Goal: Information Seeking & Learning: Check status

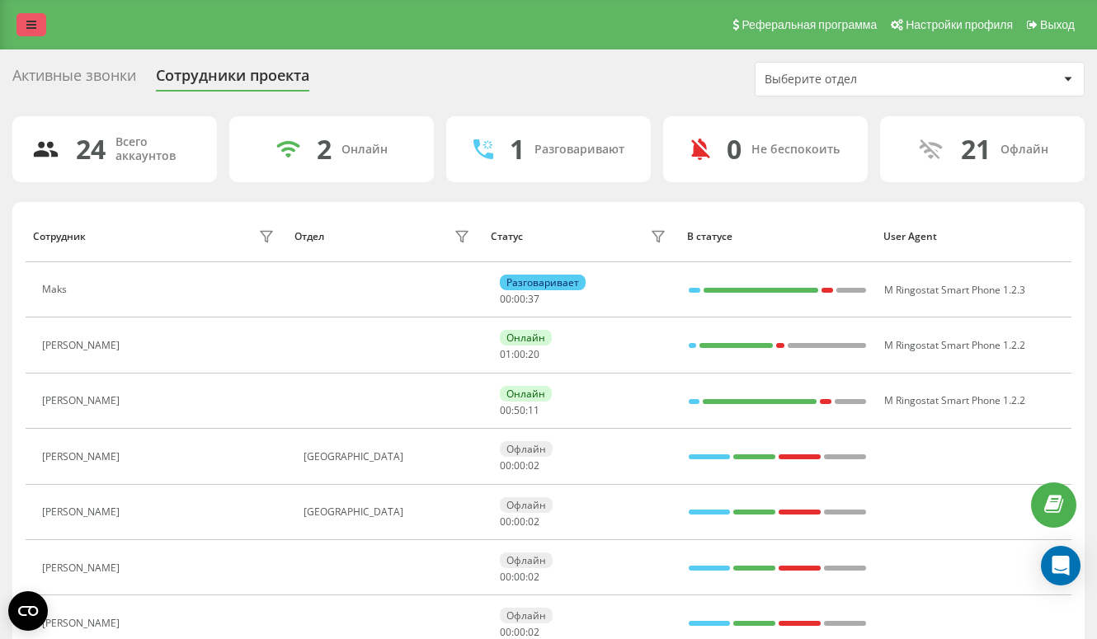
click at [26, 30] on link at bounding box center [31, 24] width 30 height 23
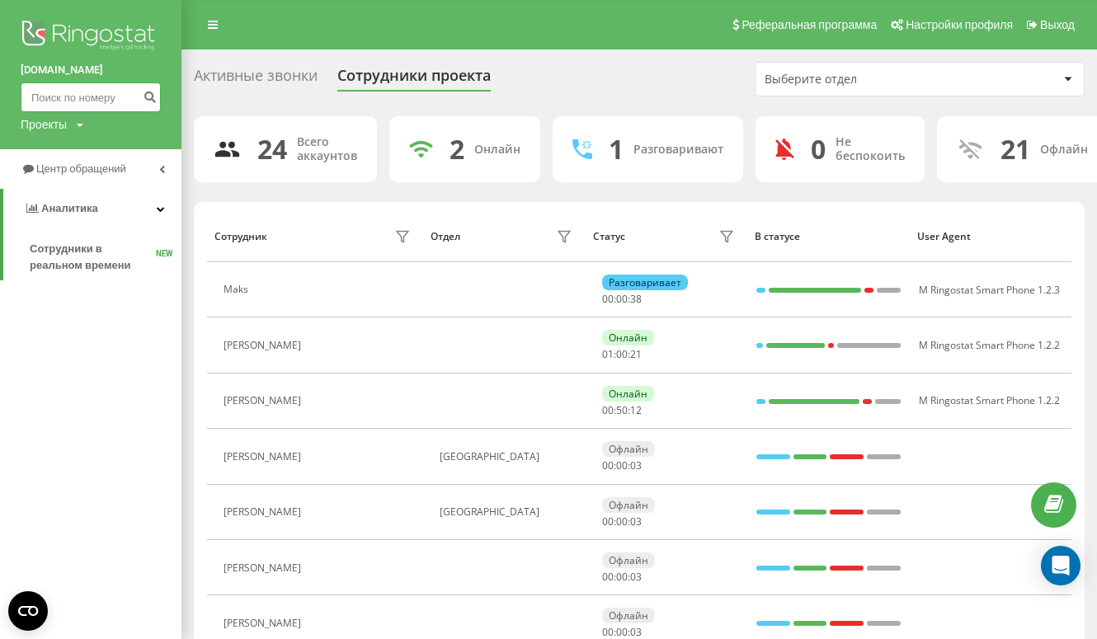
click at [92, 97] on input at bounding box center [91, 97] width 140 height 30
paste input "+48 509 400 670"
click at [36, 99] on input "+48 509 400 670" at bounding box center [91, 97] width 140 height 30
type input "48 509 400 670"
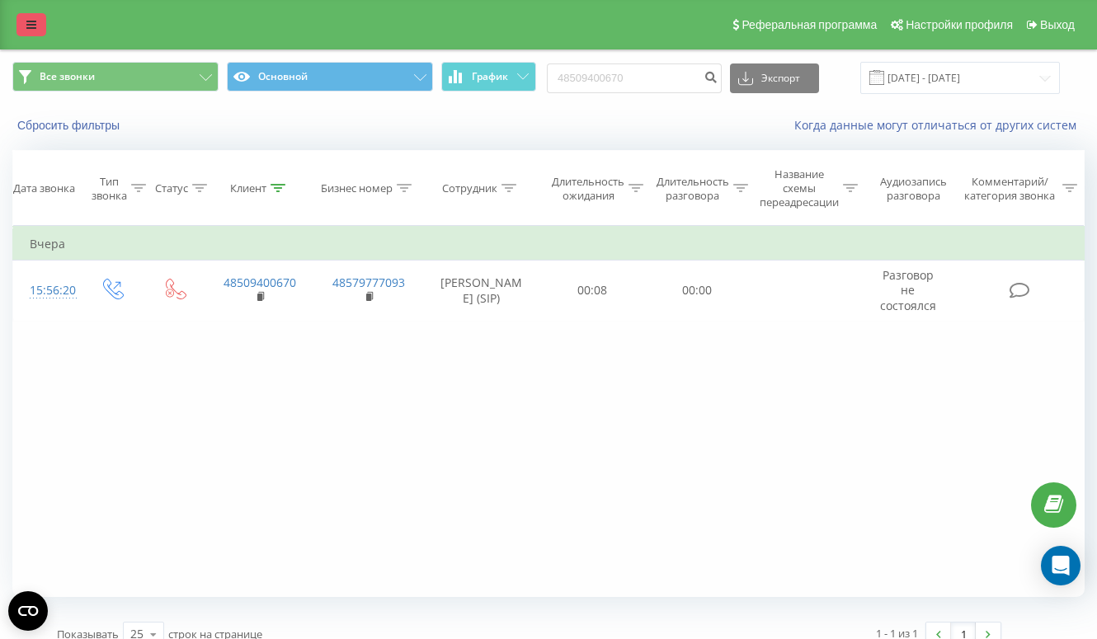
click at [28, 20] on icon at bounding box center [31, 25] width 10 height 12
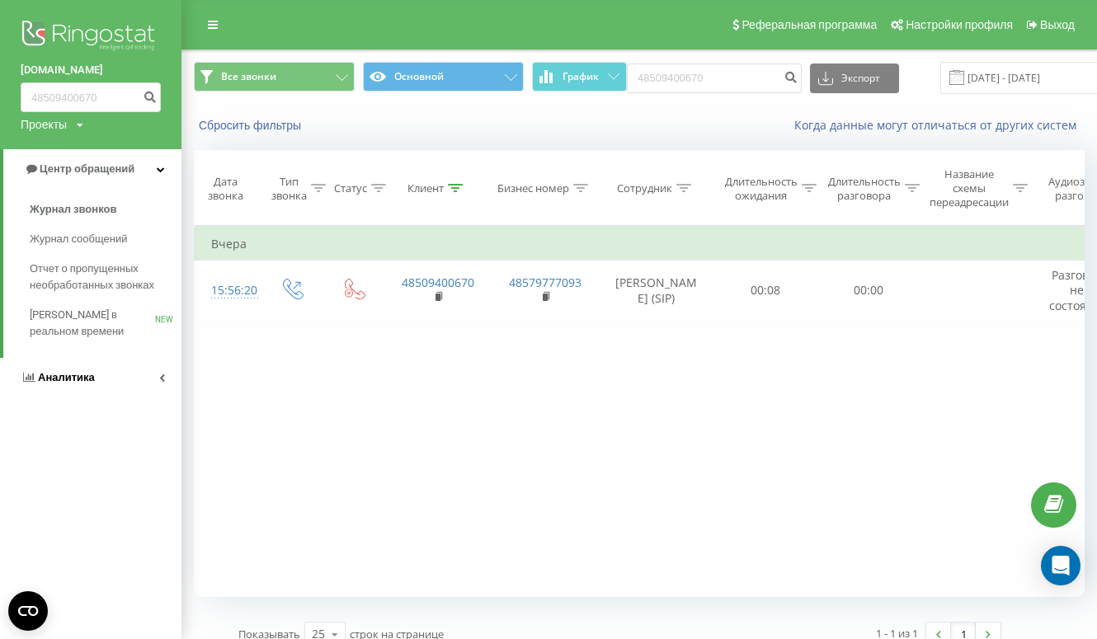
click at [78, 372] on span "Аналитика" at bounding box center [66, 377] width 57 height 12
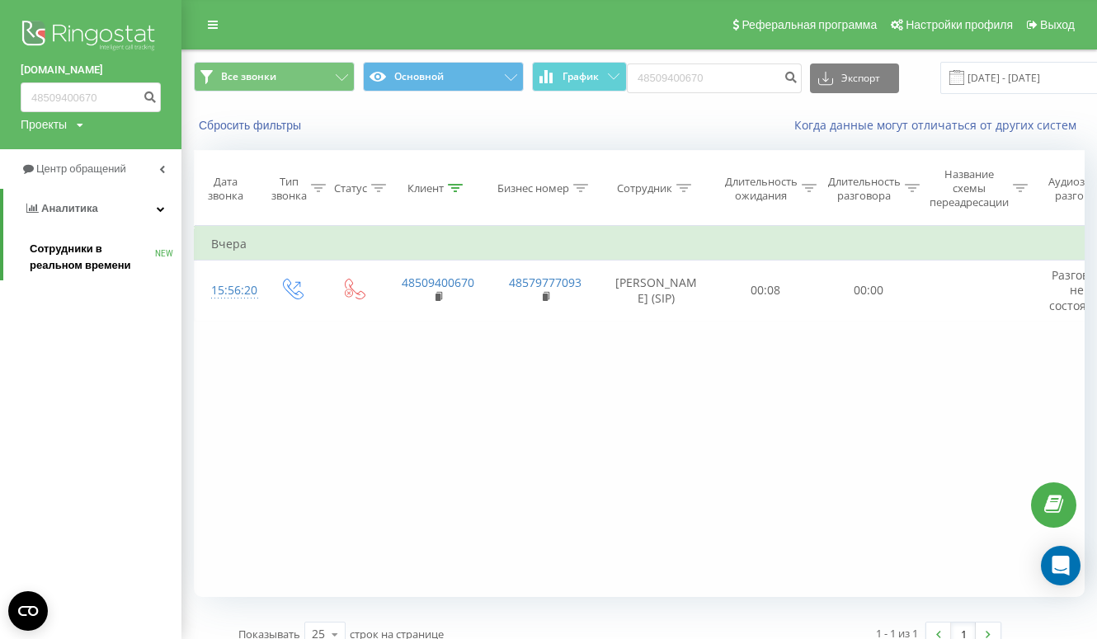
click at [58, 254] on span "Сотрудники в реальном времени" at bounding box center [92, 257] width 125 height 33
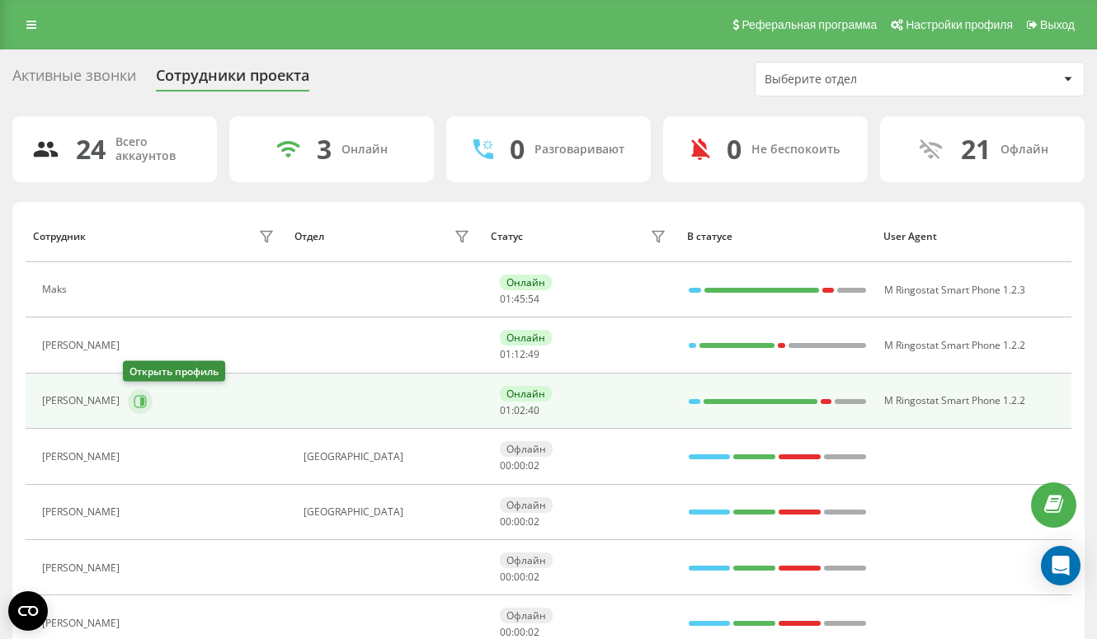
click at [140, 403] on icon at bounding box center [142, 401] width 4 height 8
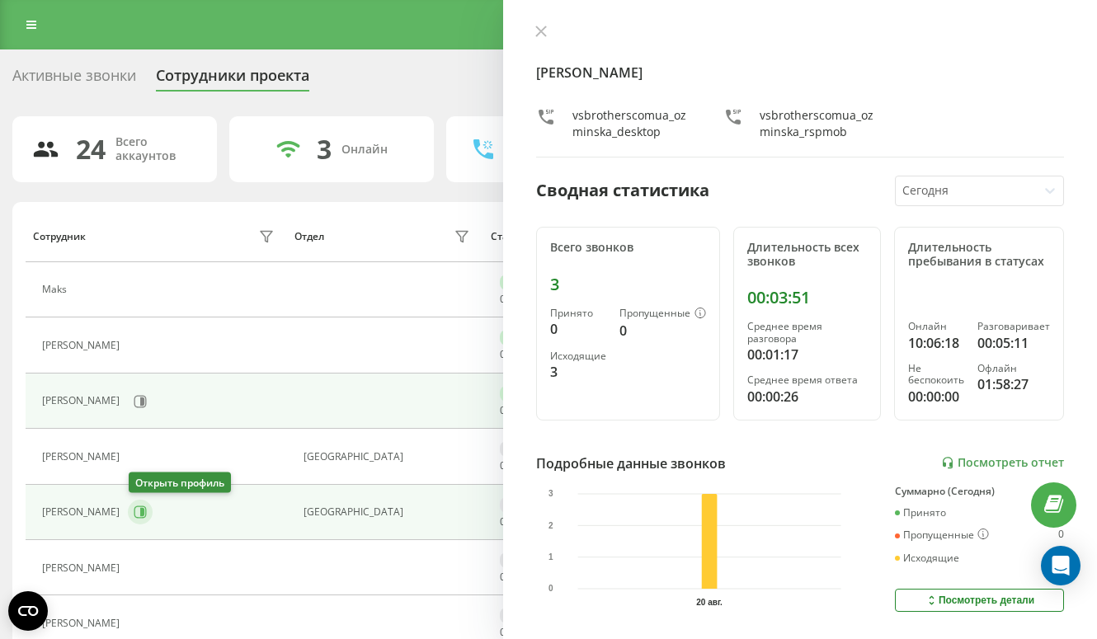
click at [140, 514] on icon at bounding box center [140, 512] width 13 height 13
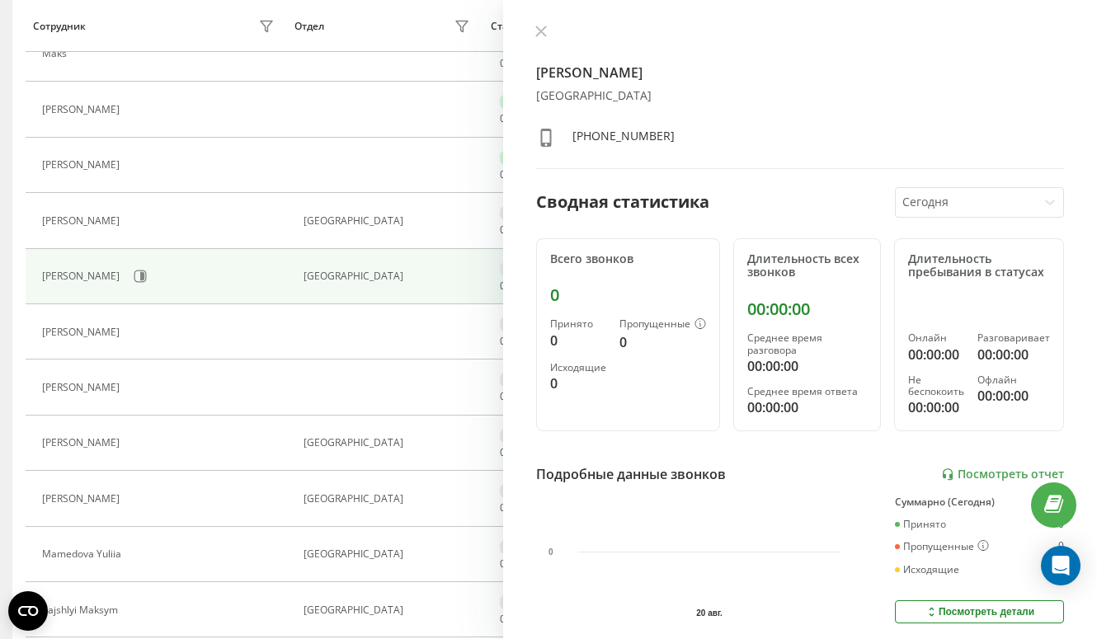
scroll to position [299, 0]
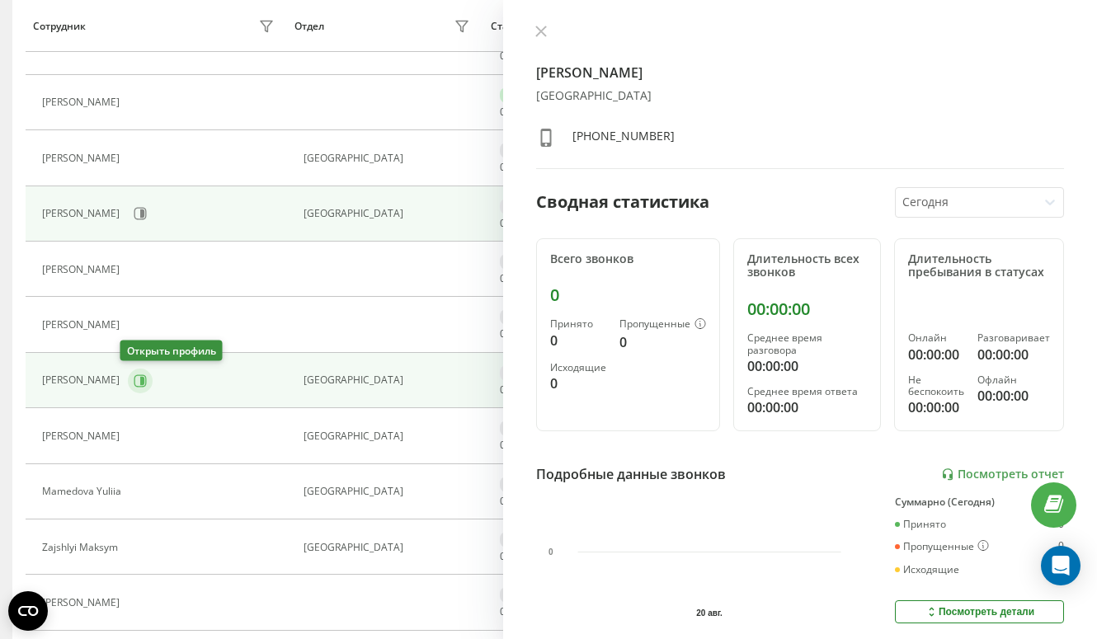
click at [134, 374] on icon at bounding box center [140, 380] width 12 height 12
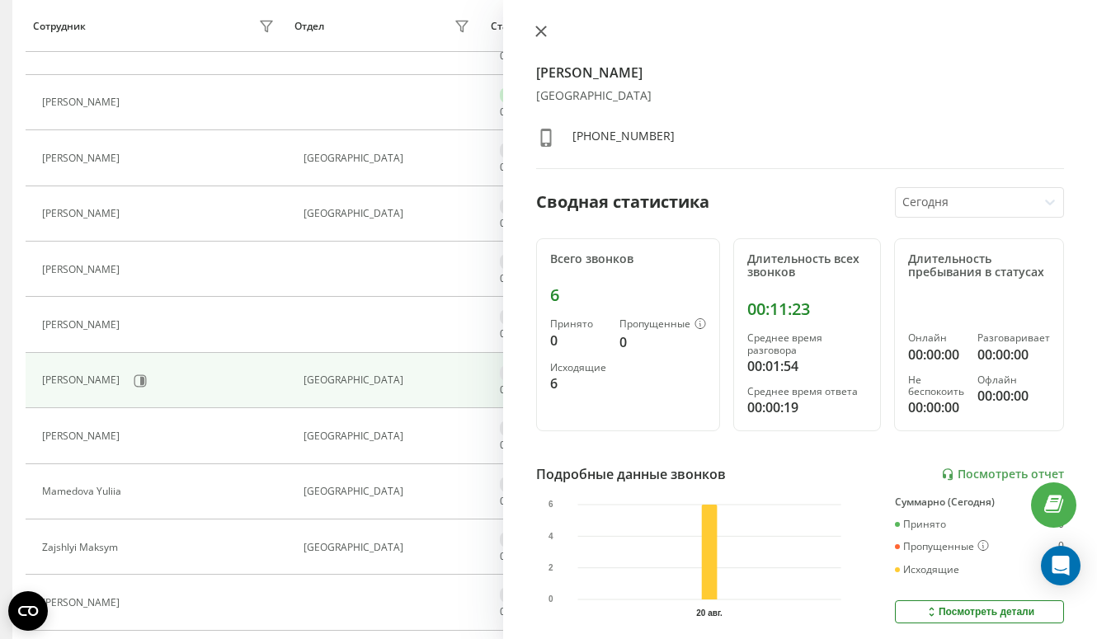
click at [544, 30] on icon at bounding box center [541, 32] width 12 height 12
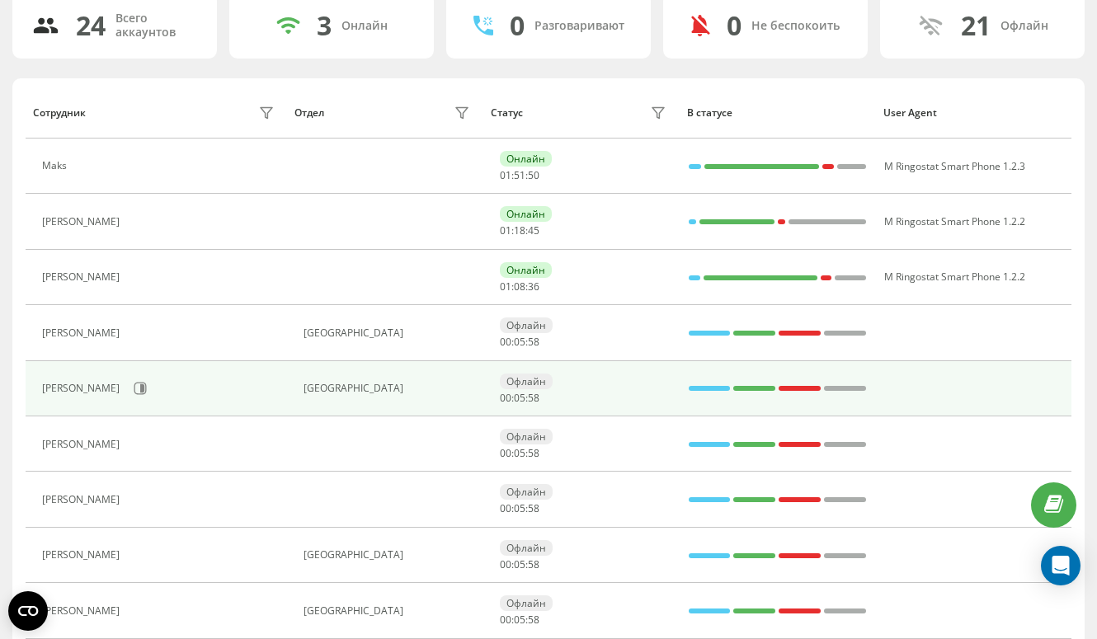
scroll to position [78, 0]
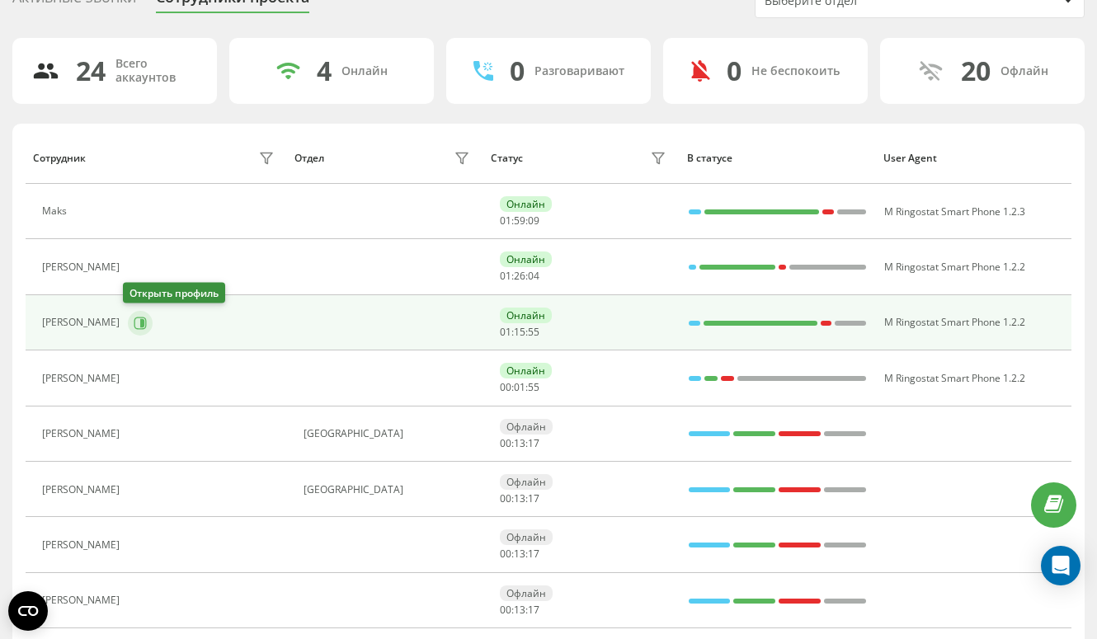
click at [134, 320] on icon at bounding box center [140, 323] width 13 height 13
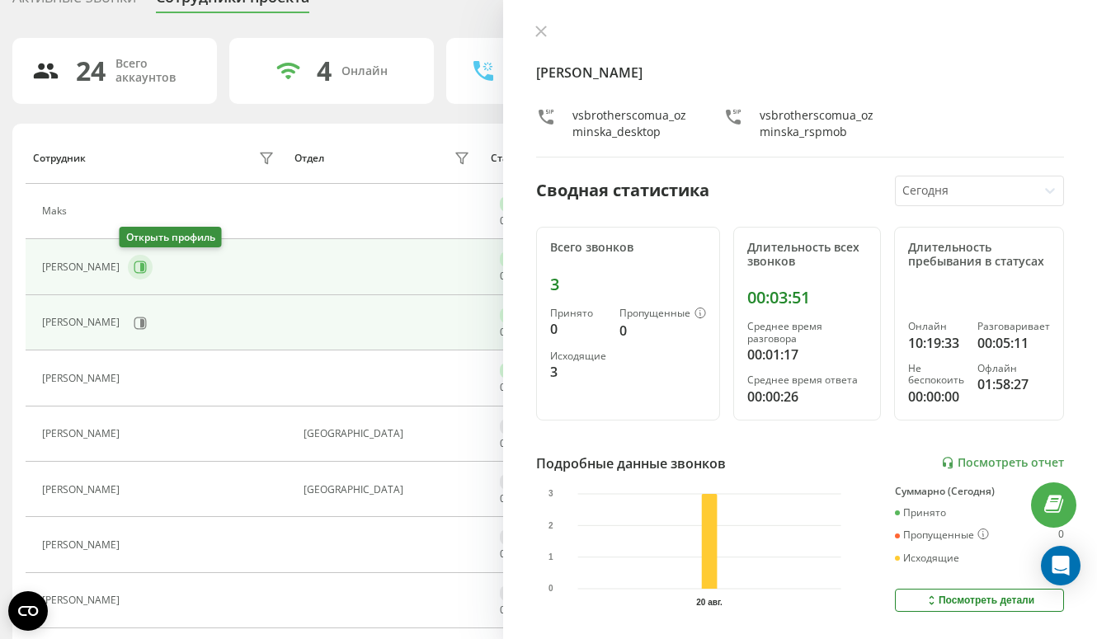
click at [134, 264] on icon at bounding box center [140, 267] width 12 height 12
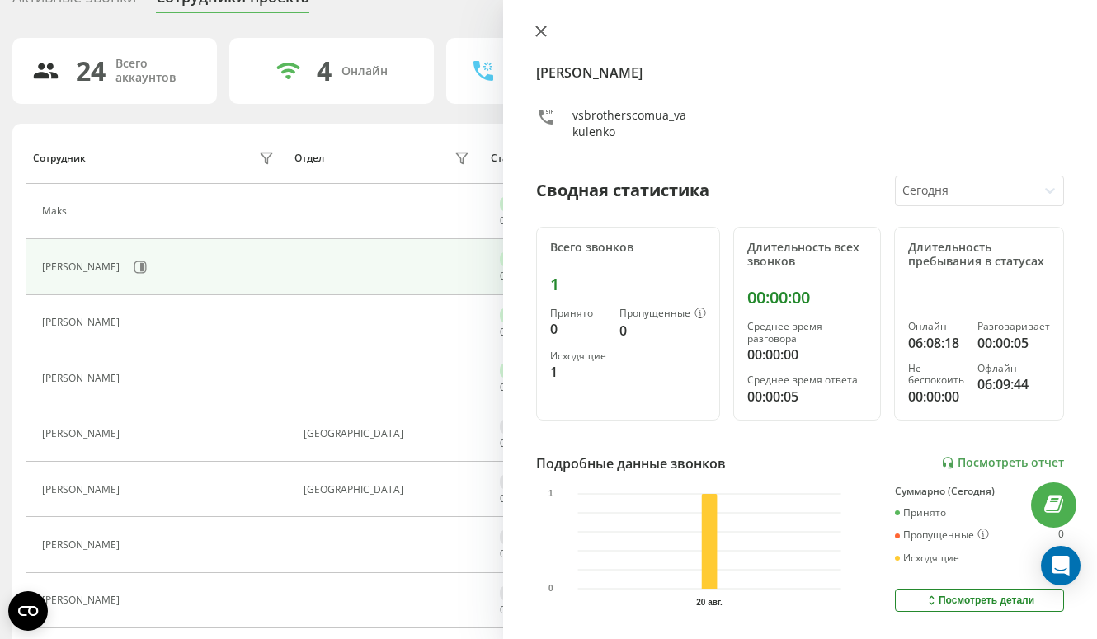
click at [540, 32] on icon at bounding box center [541, 31] width 10 height 10
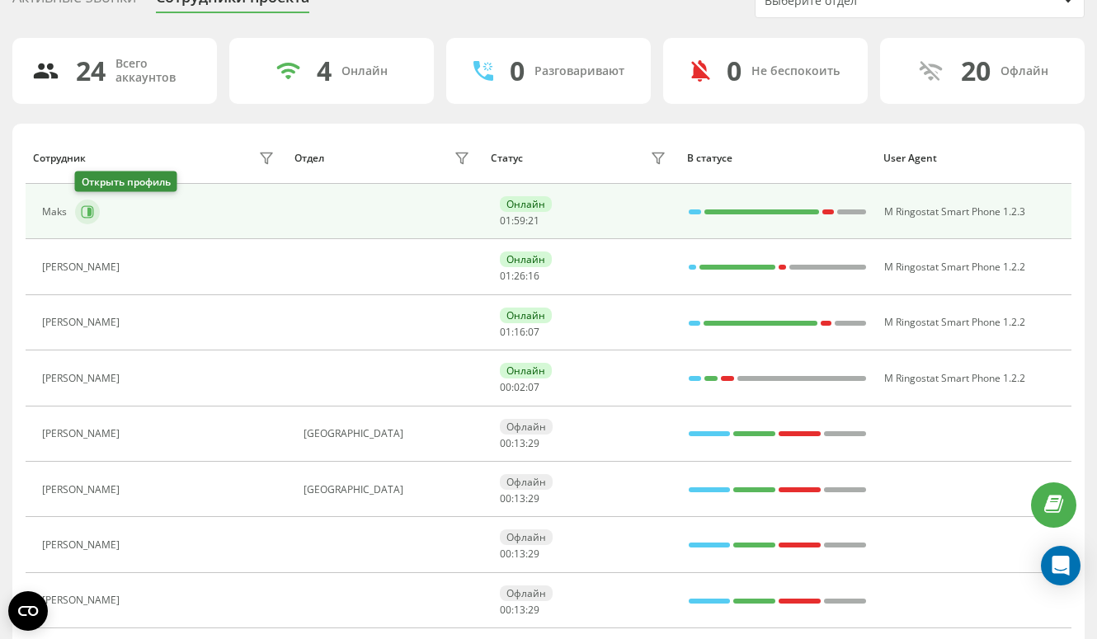
click at [88, 206] on icon at bounding box center [87, 211] width 13 height 13
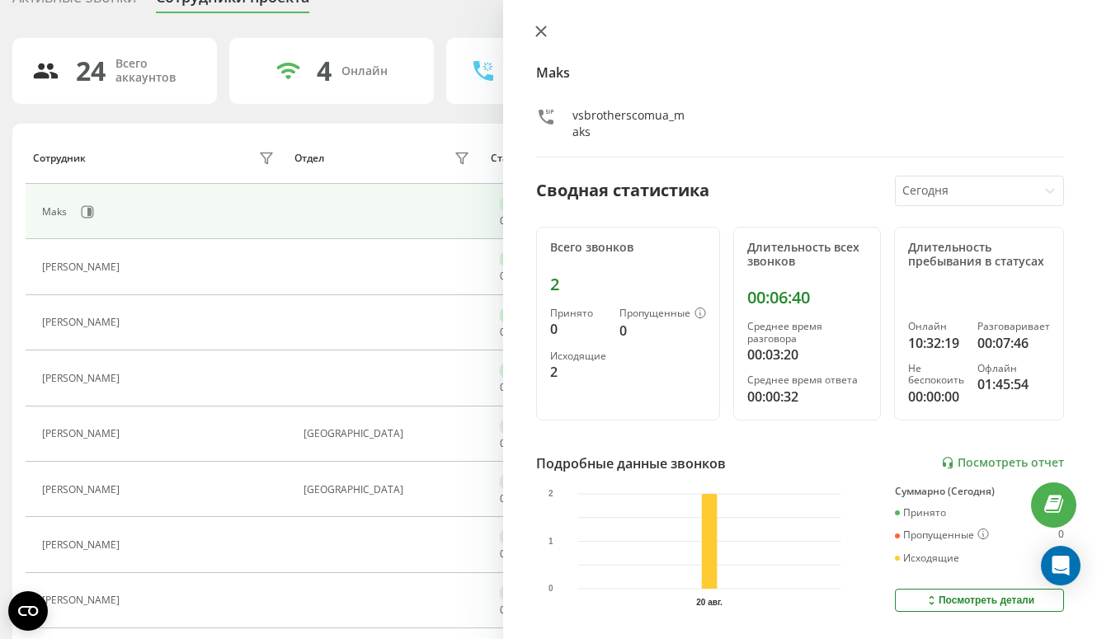
click at [539, 28] on icon at bounding box center [541, 32] width 12 height 12
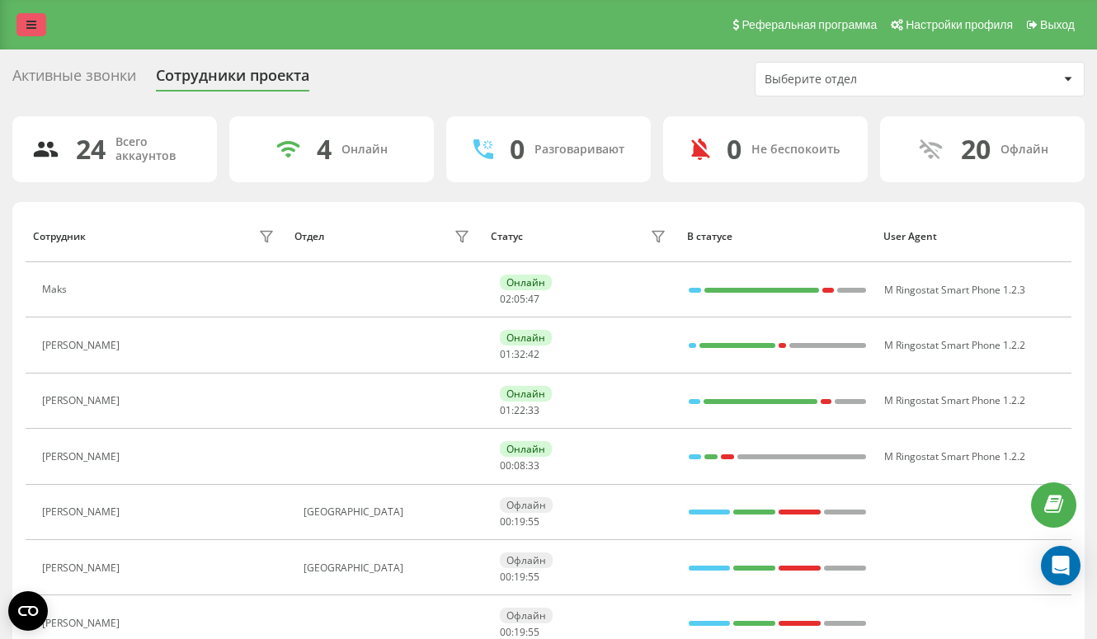
click at [36, 26] on link at bounding box center [31, 24] width 30 height 23
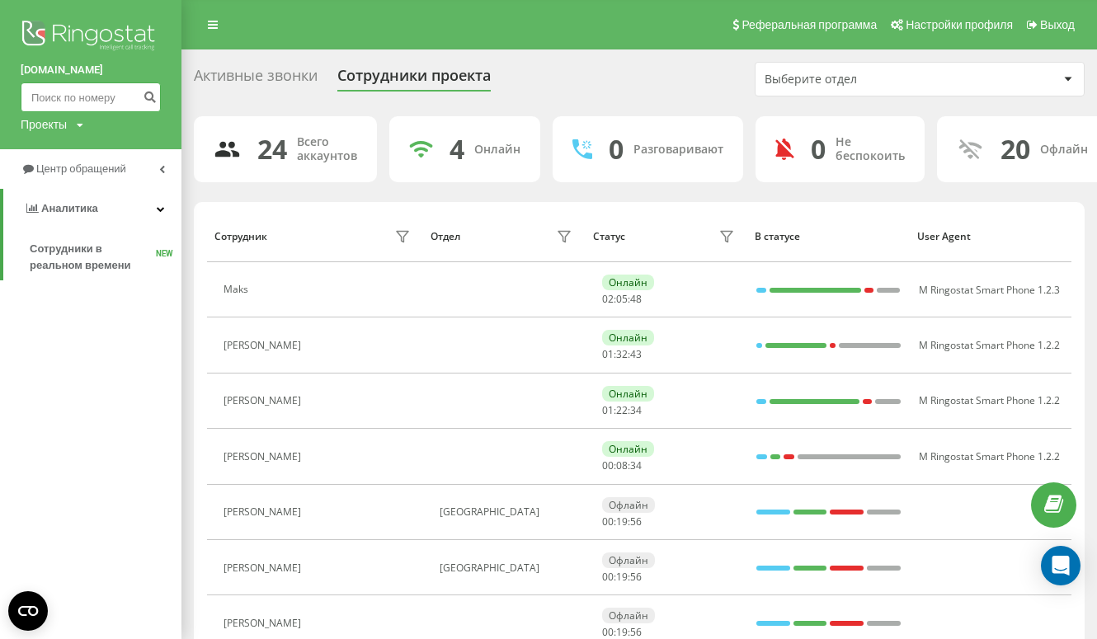
click at [50, 94] on input at bounding box center [91, 97] width 140 height 30
paste input "602345111"
type input "602345111"
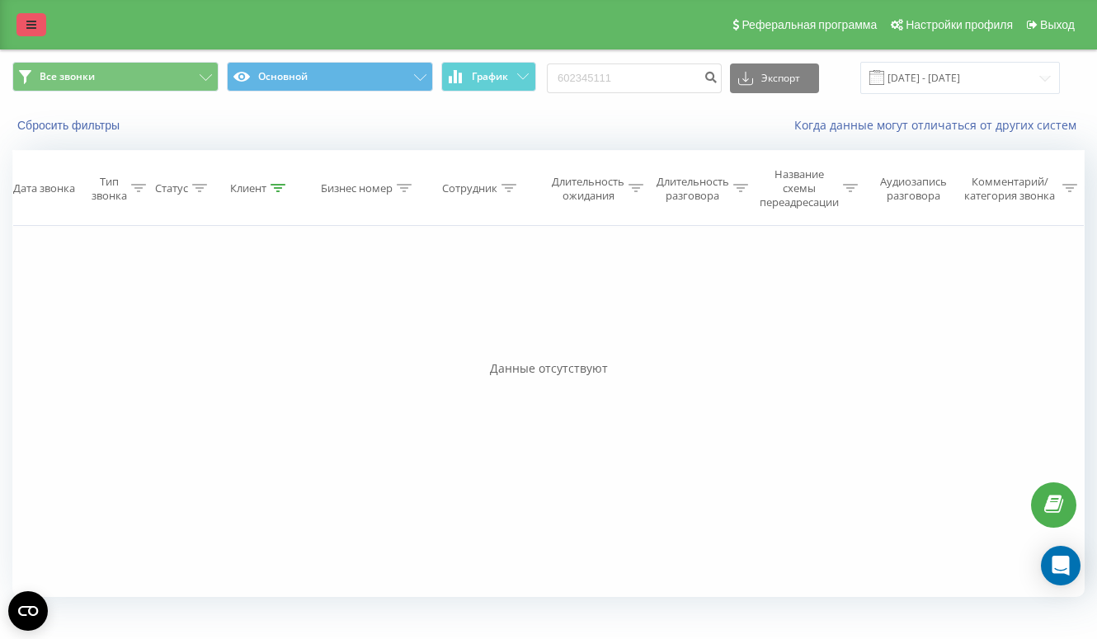
click at [25, 22] on link at bounding box center [31, 24] width 30 height 23
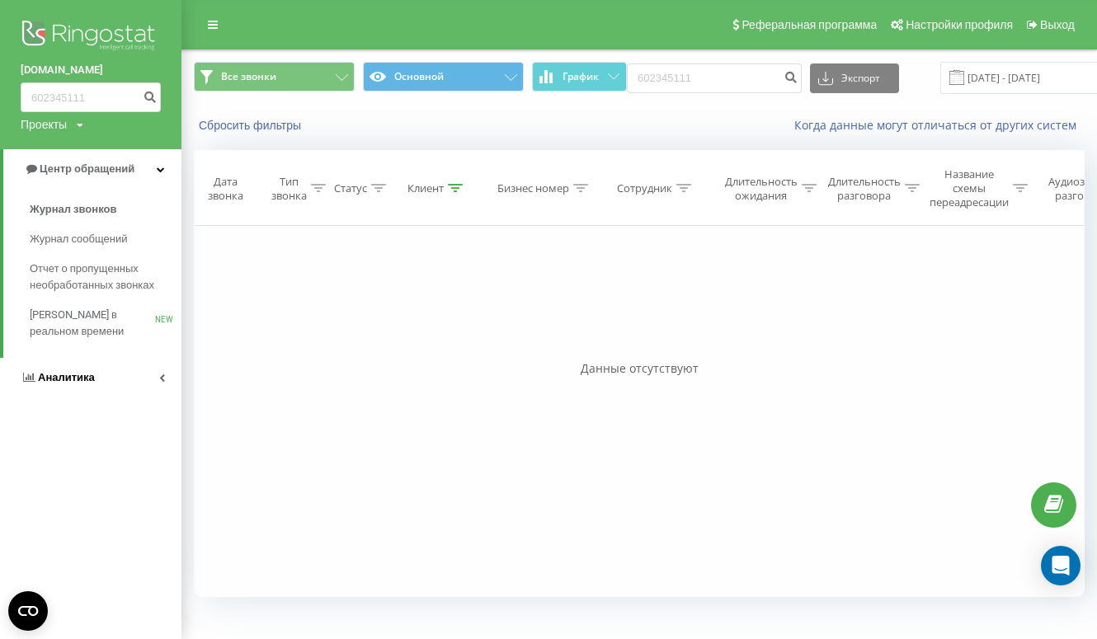
click at [69, 384] on span "Аналитика" at bounding box center [66, 377] width 57 height 12
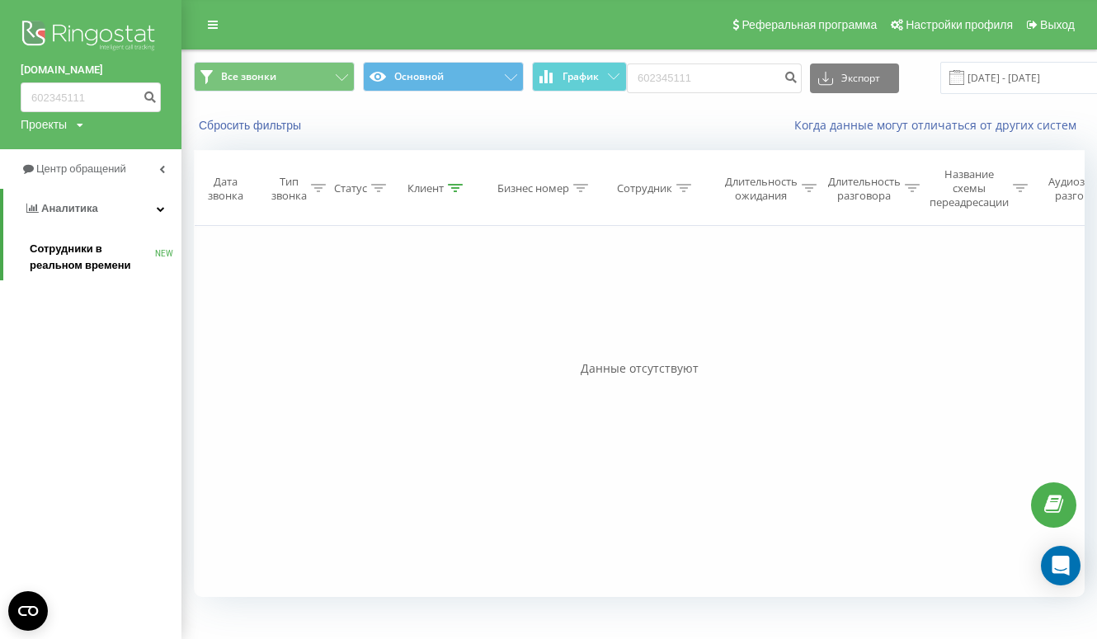
click at [78, 251] on span "Сотрудники в реальном времени" at bounding box center [92, 257] width 125 height 33
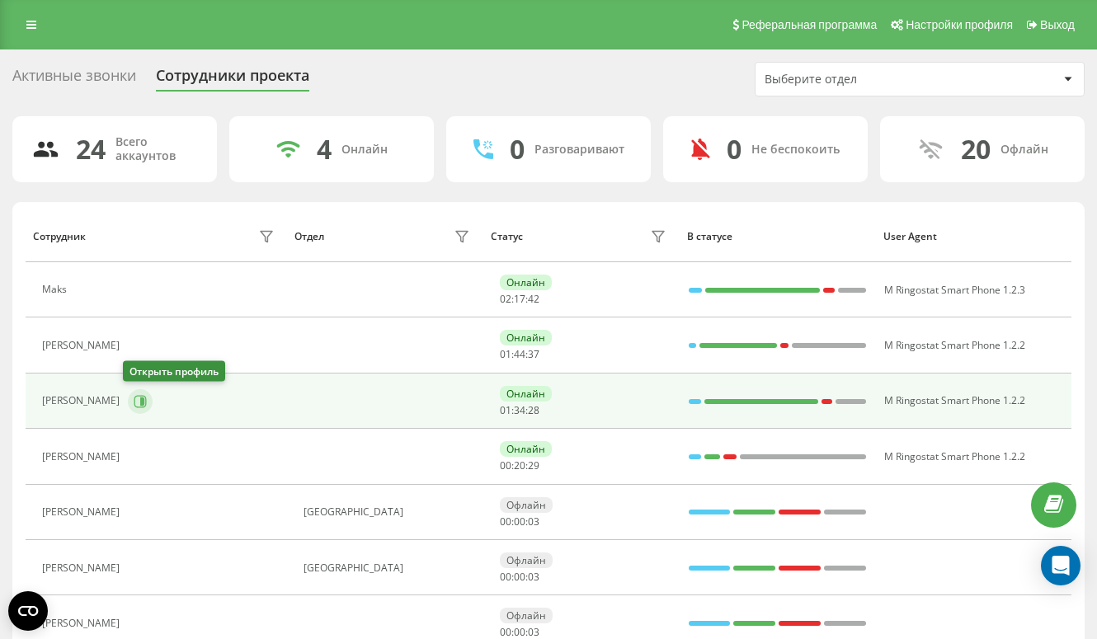
click at [139, 410] on button at bounding box center [140, 401] width 25 height 25
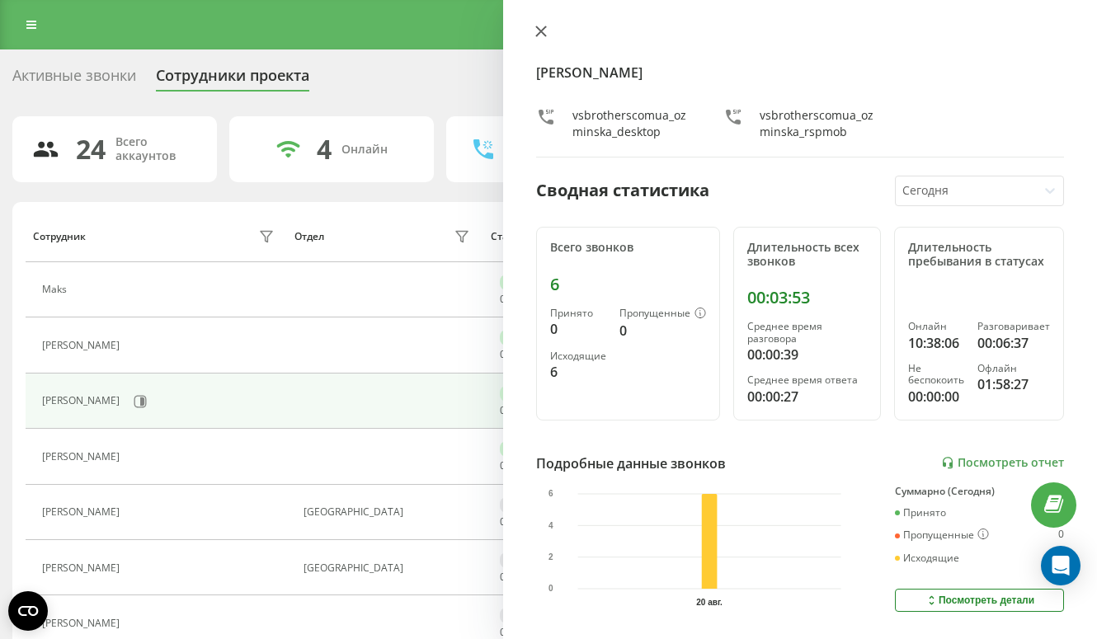
click at [541, 26] on icon at bounding box center [541, 32] width 12 height 12
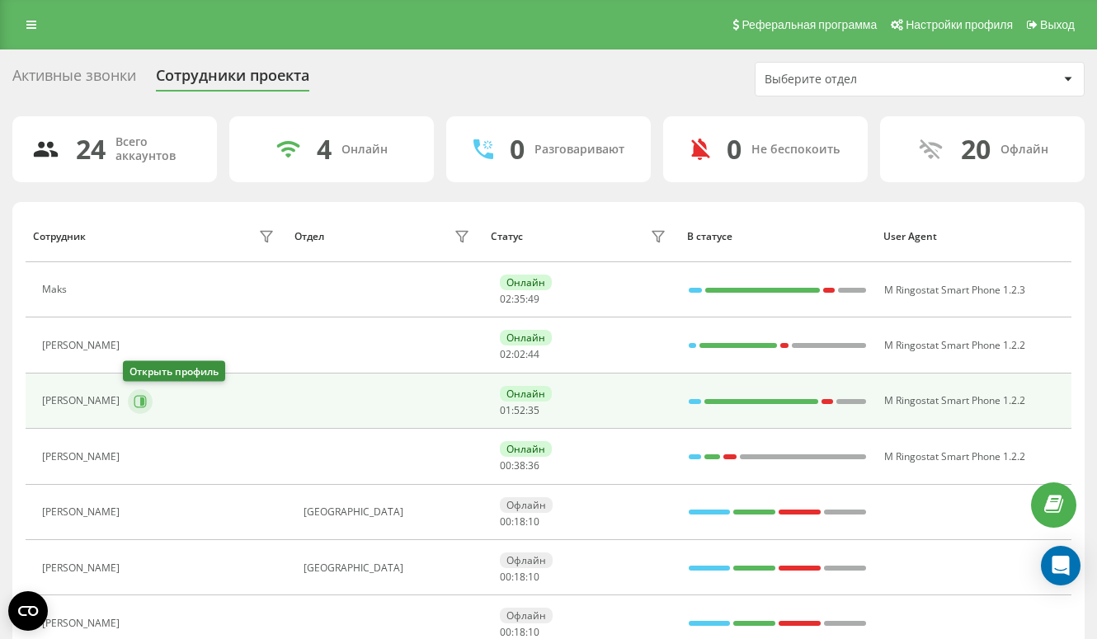
click at [140, 398] on icon at bounding box center [142, 401] width 4 height 8
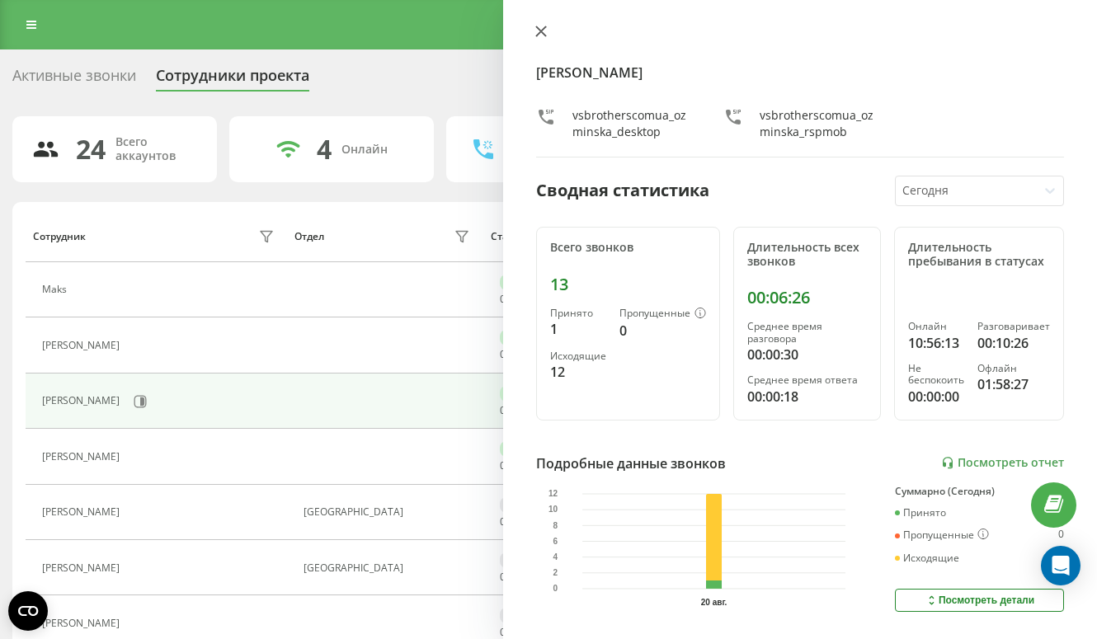
click at [543, 31] on icon at bounding box center [541, 31] width 10 height 10
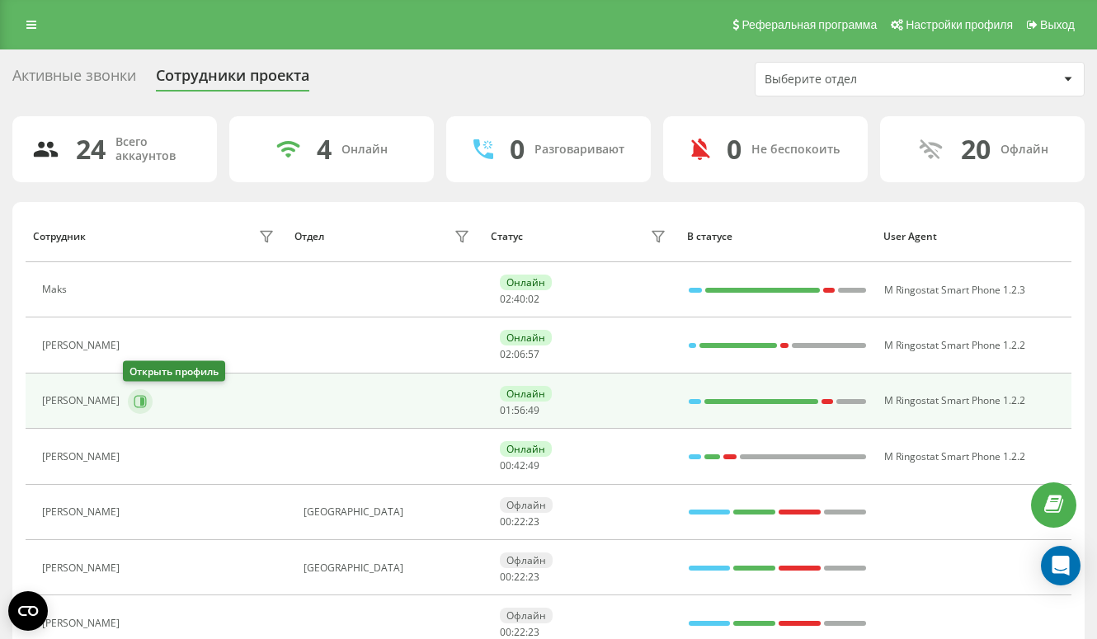
click at [140, 403] on icon at bounding box center [142, 401] width 4 height 8
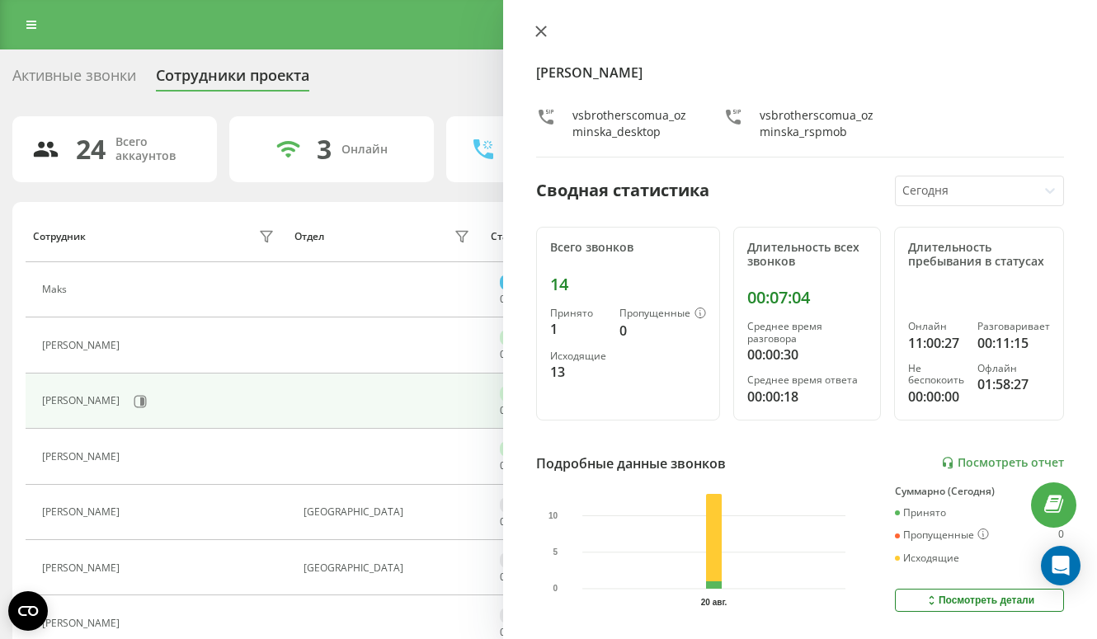
click at [540, 31] on icon at bounding box center [541, 31] width 10 height 10
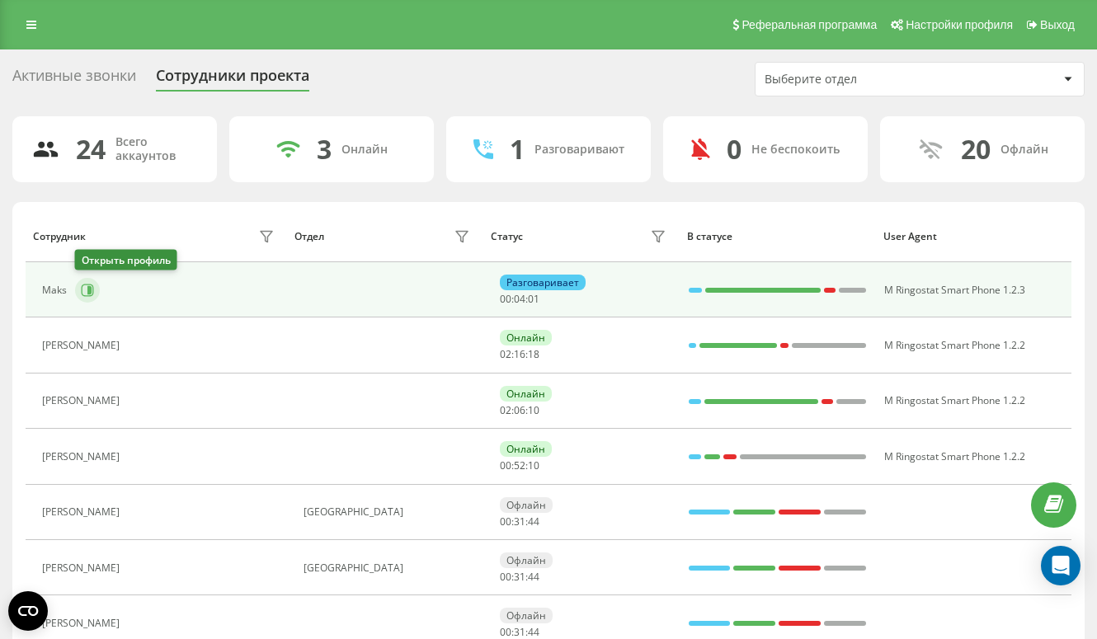
click at [96, 287] on button at bounding box center [87, 290] width 25 height 25
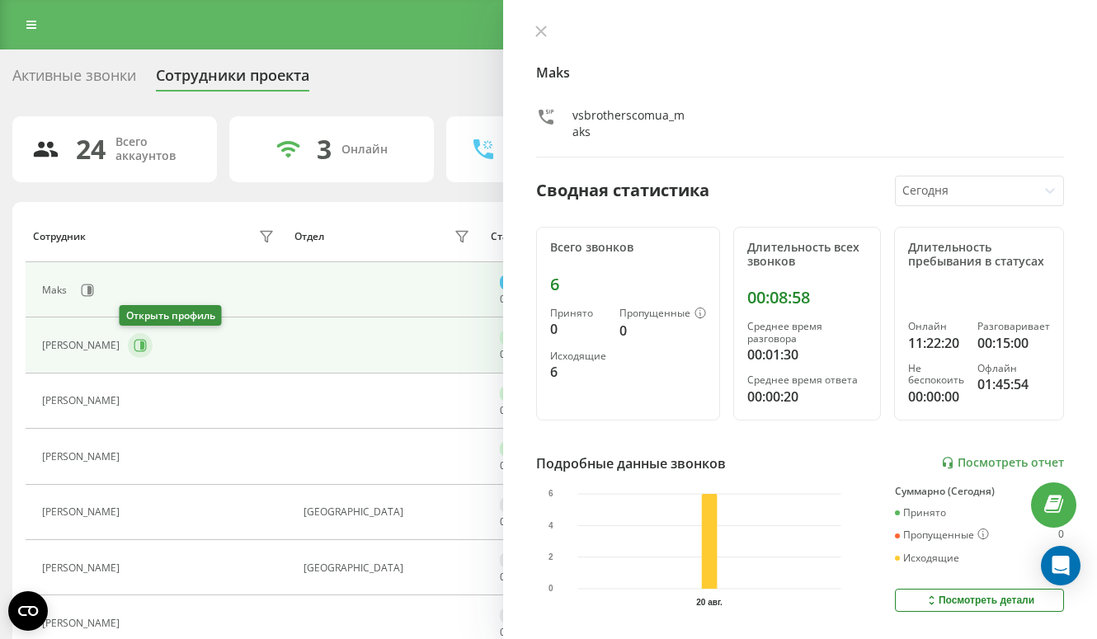
click at [140, 346] on icon at bounding box center [142, 345] width 4 height 8
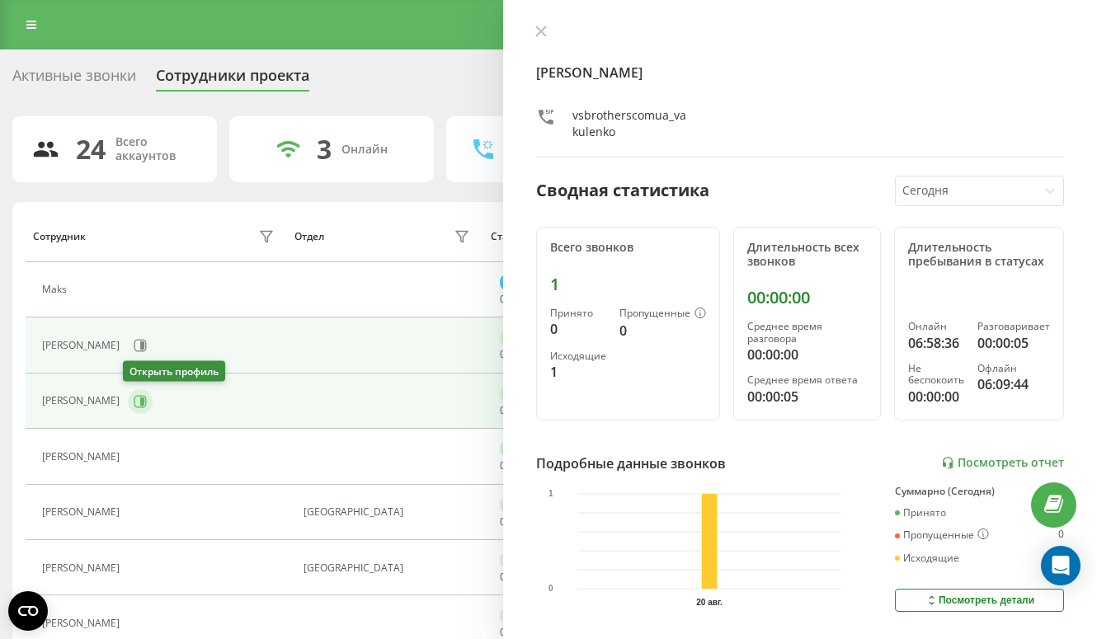
click at [134, 398] on icon at bounding box center [140, 401] width 13 height 13
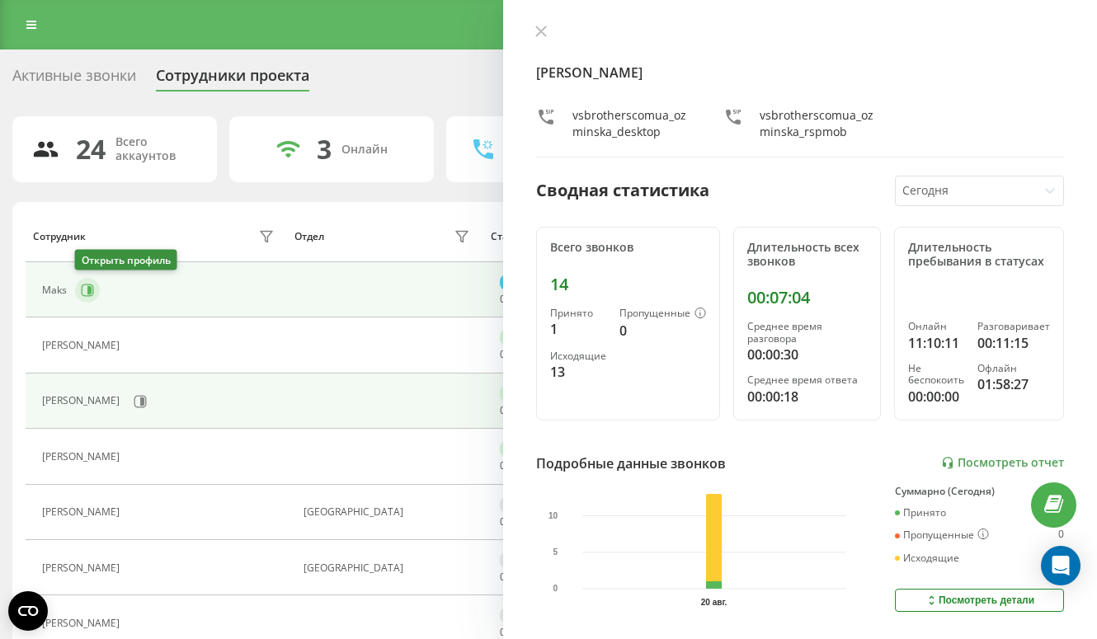
click at [88, 293] on icon at bounding box center [89, 290] width 4 height 8
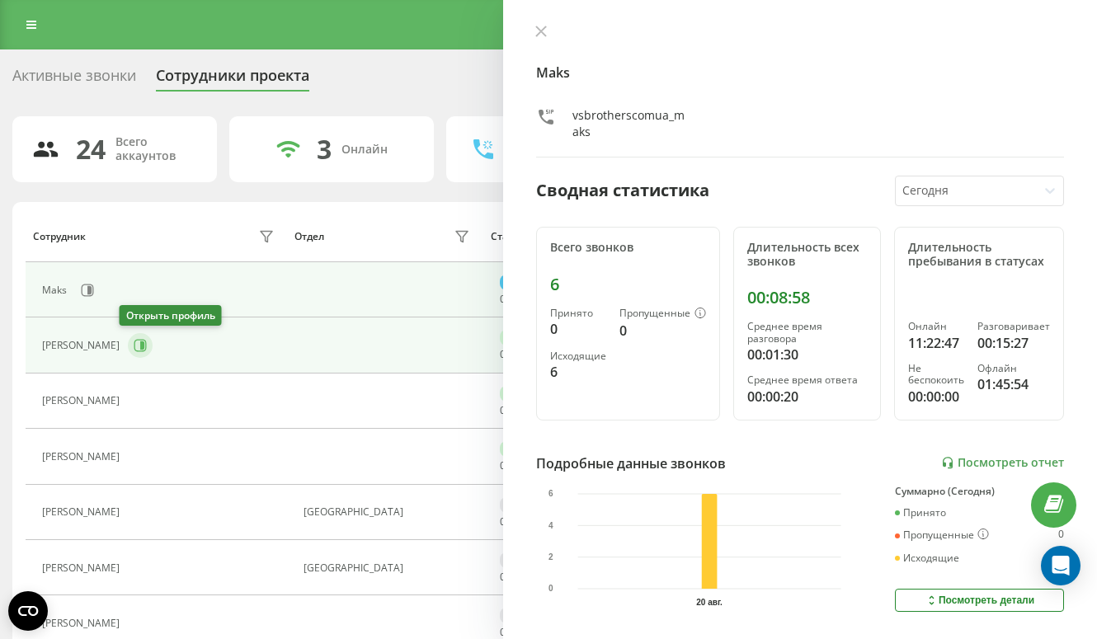
click at [134, 350] on icon at bounding box center [140, 345] width 13 height 13
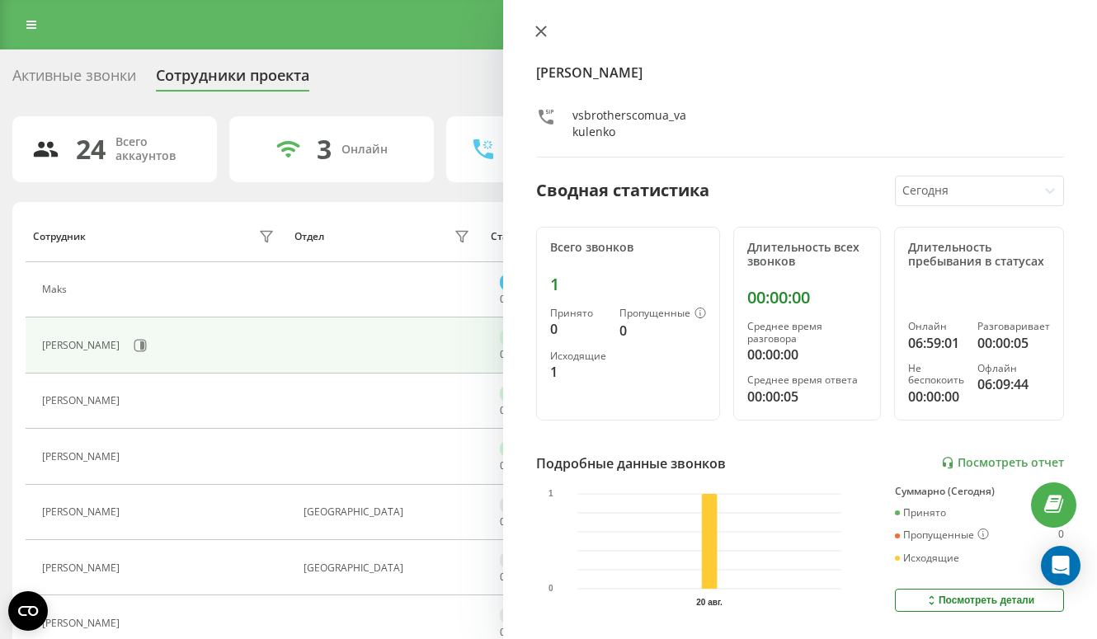
click at [535, 32] on icon at bounding box center [541, 32] width 12 height 12
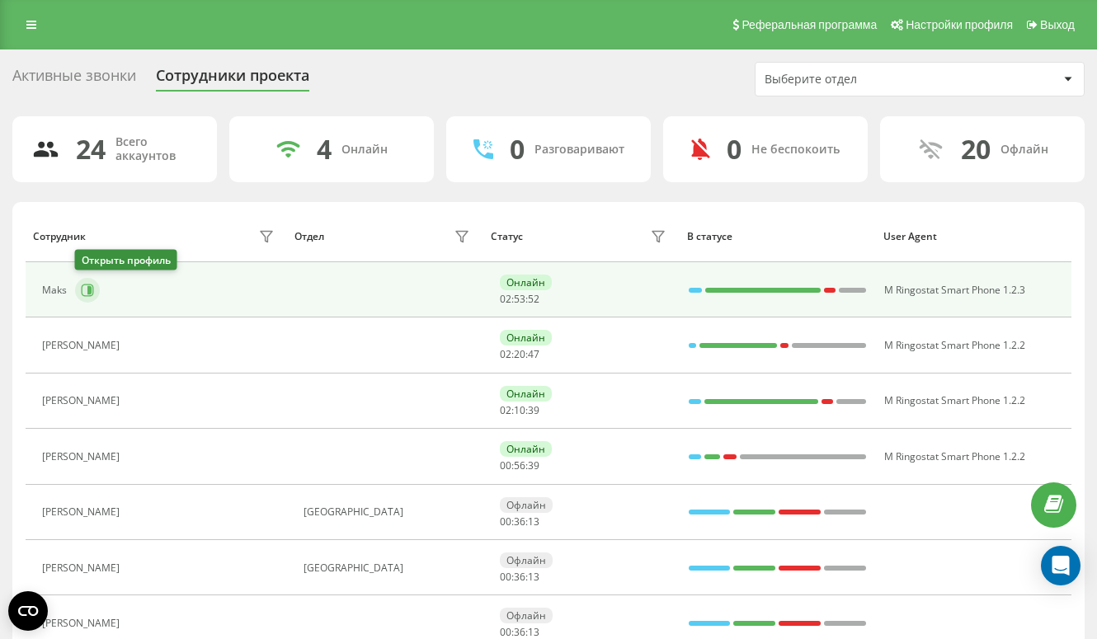
click at [91, 285] on icon at bounding box center [87, 290] width 13 height 13
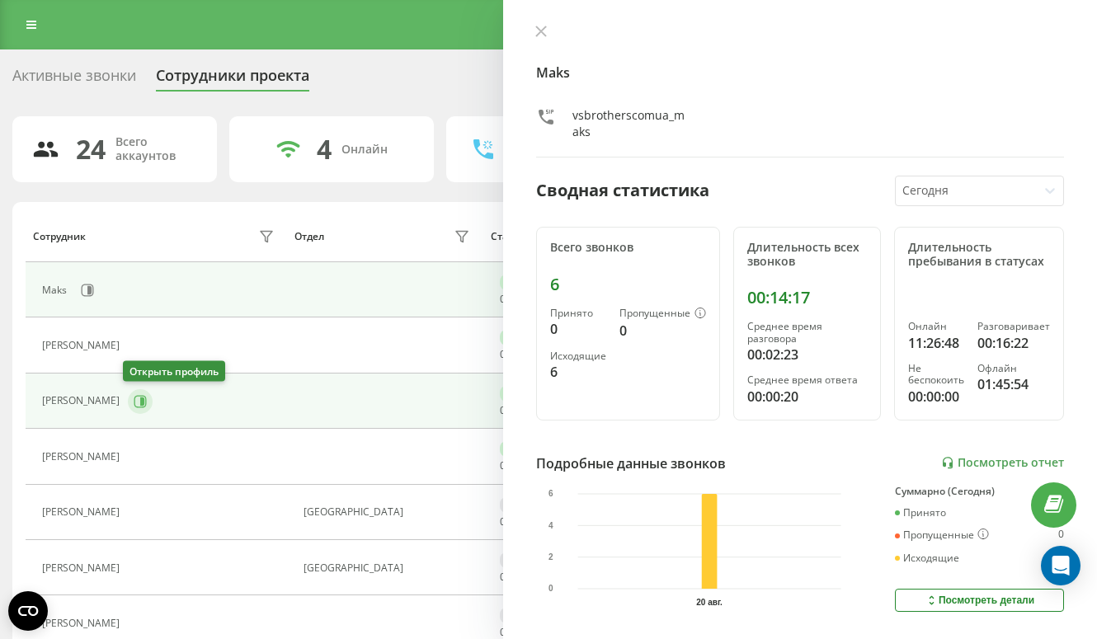
click at [140, 402] on icon at bounding box center [142, 401] width 4 height 8
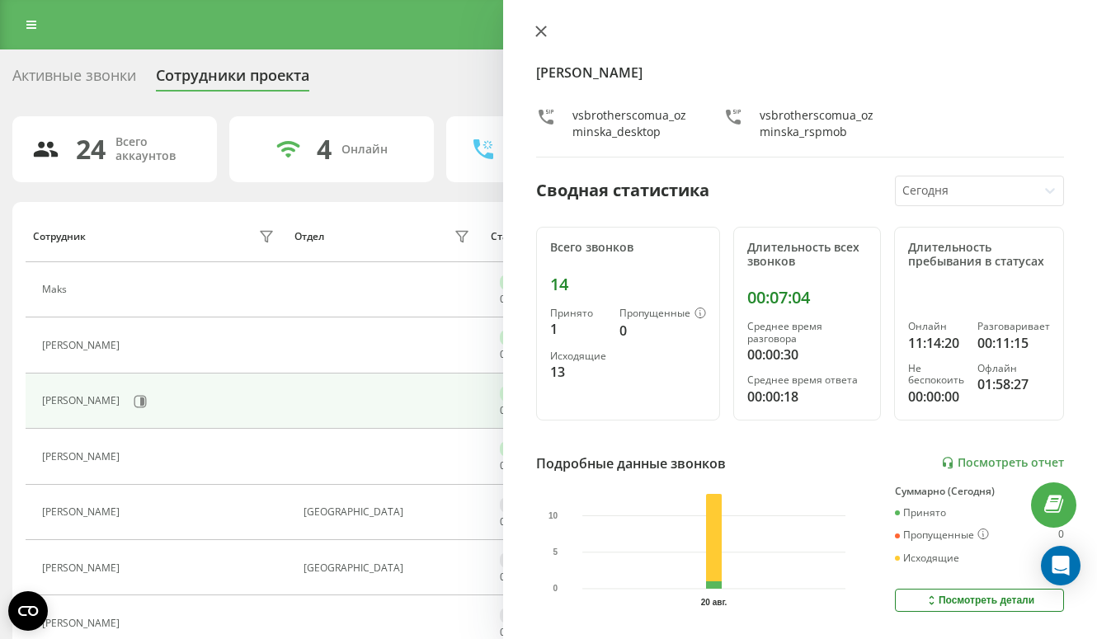
click at [543, 29] on icon at bounding box center [541, 31] width 10 height 10
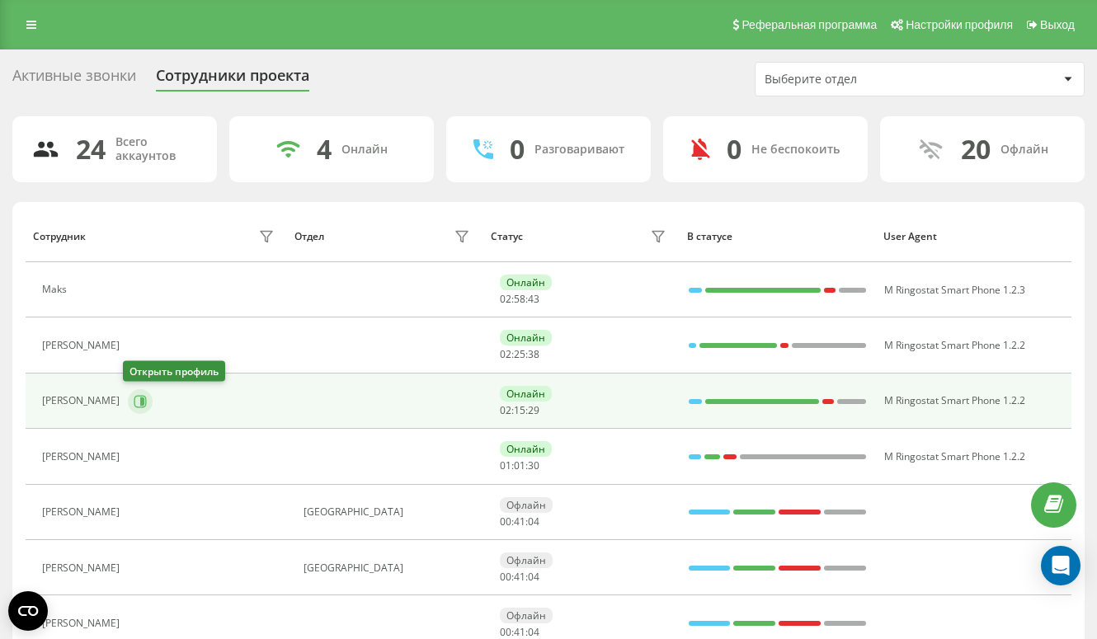
click at [140, 401] on icon at bounding box center [142, 401] width 4 height 8
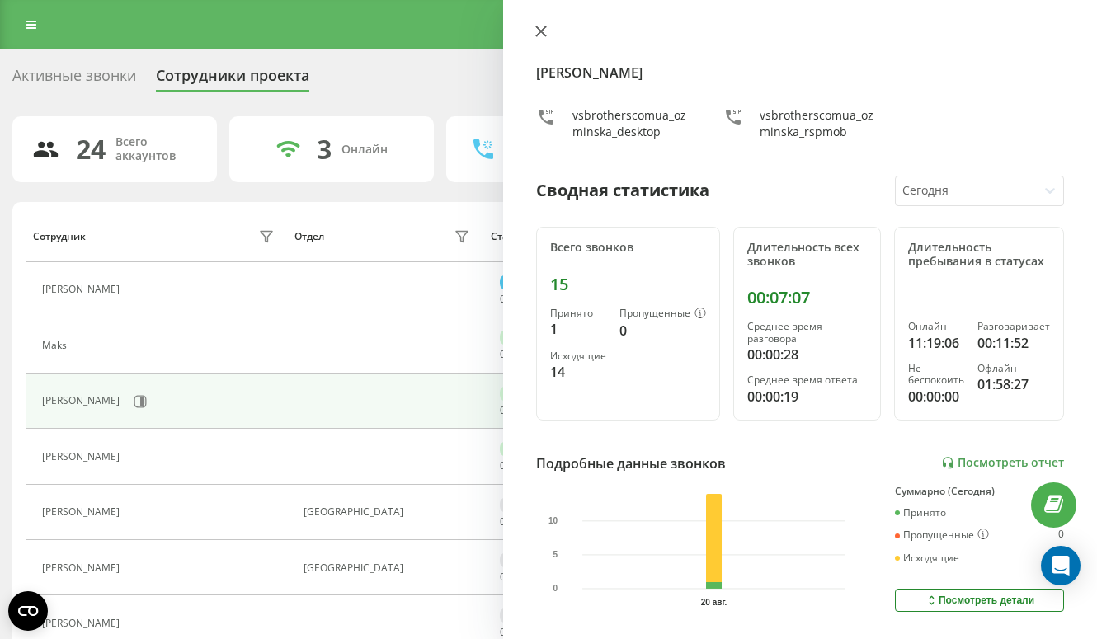
click at [537, 31] on icon at bounding box center [541, 32] width 12 height 12
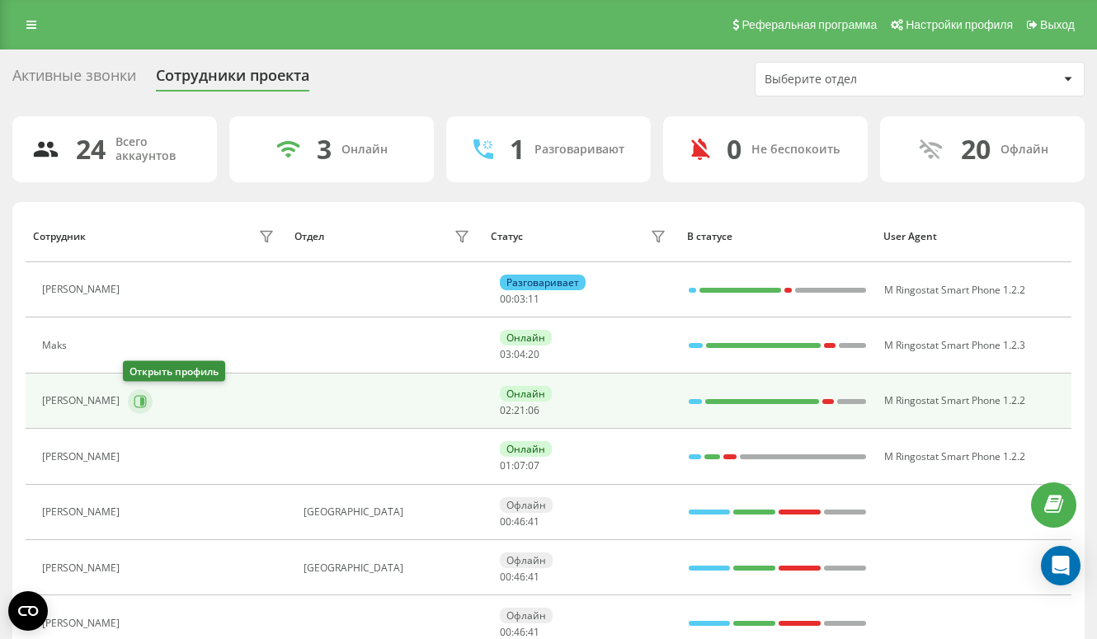
click at [134, 402] on icon at bounding box center [140, 401] width 13 height 13
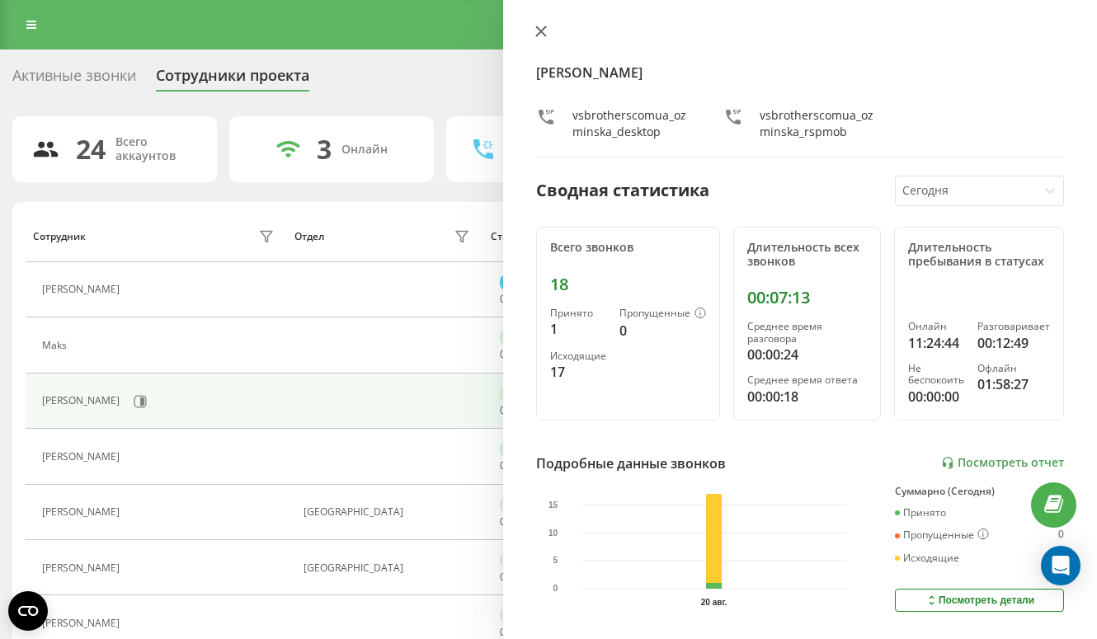
click at [535, 33] on icon at bounding box center [541, 32] width 12 height 12
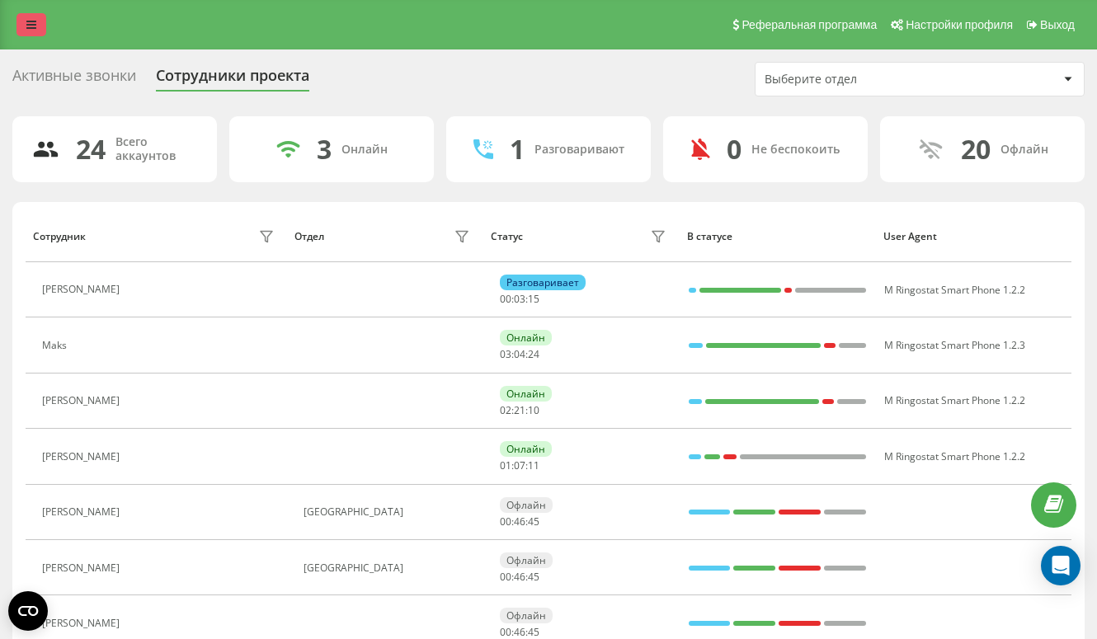
click at [18, 25] on link at bounding box center [31, 24] width 30 height 23
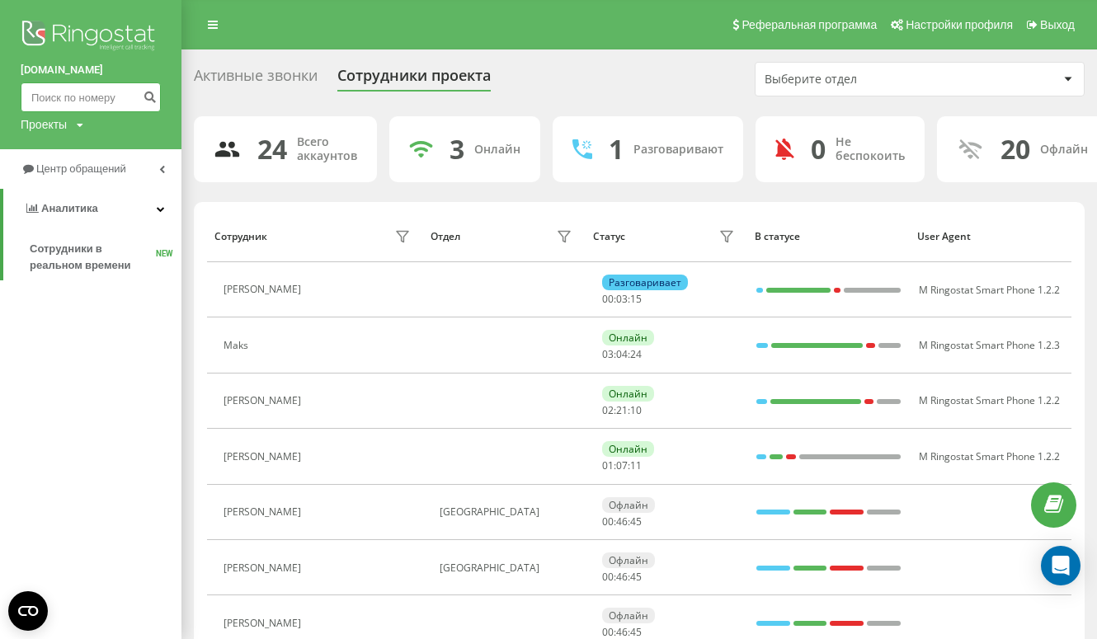
click at [55, 102] on input at bounding box center [91, 97] width 140 height 30
paste input "+48 608 208 406"
click at [39, 100] on input "+48 608 208 406" at bounding box center [91, 97] width 140 height 30
type input "48 608 208 406"
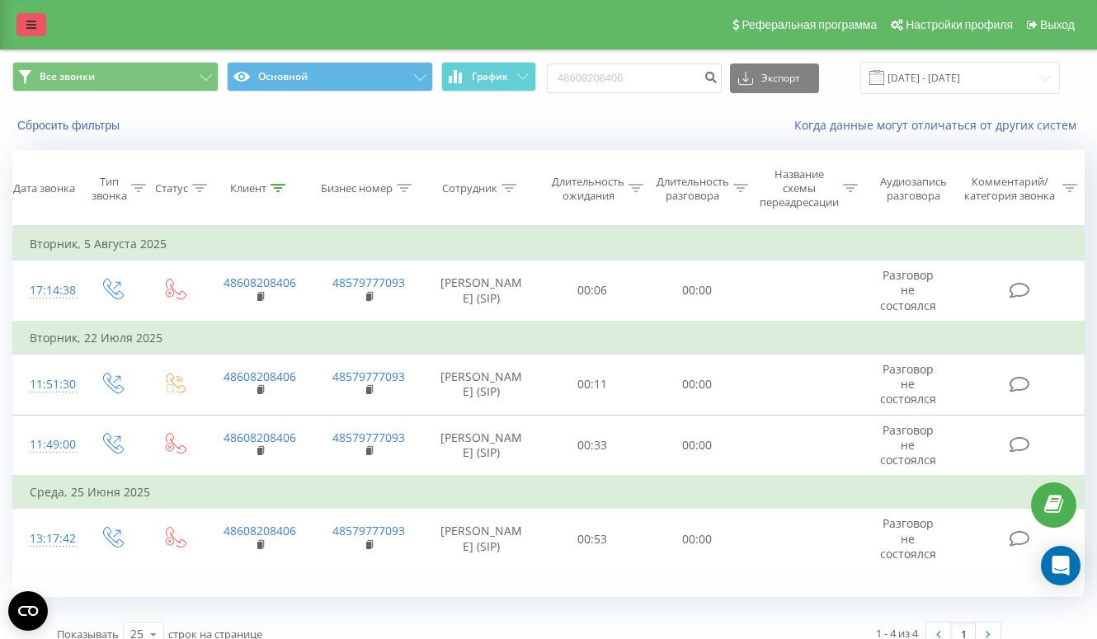
click at [40, 27] on link at bounding box center [31, 24] width 30 height 23
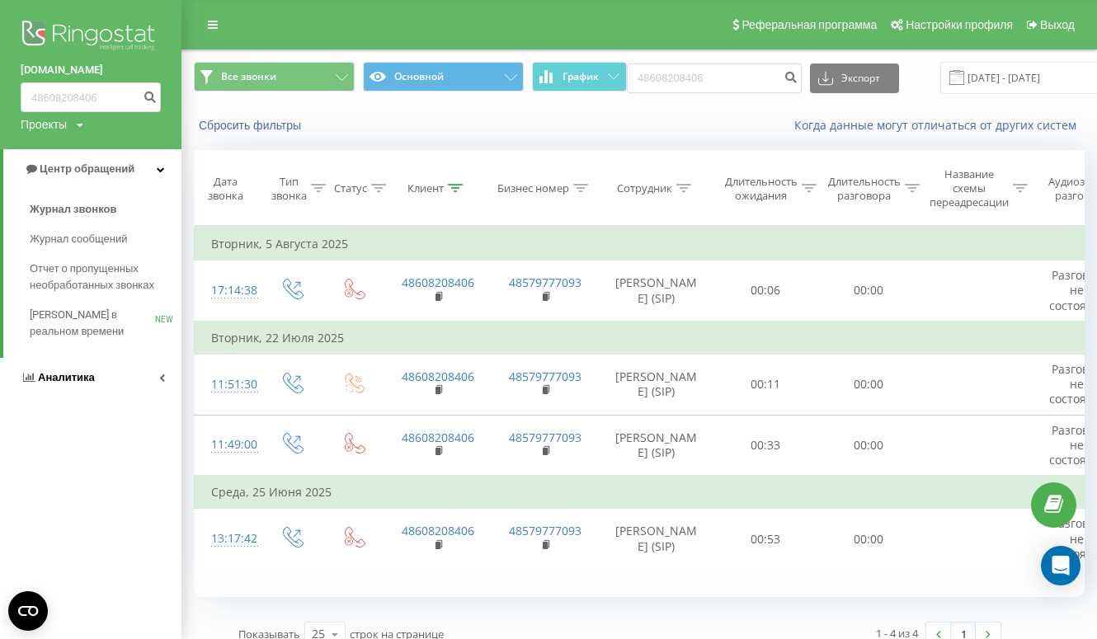
click at [71, 386] on link "Аналитика" at bounding box center [90, 378] width 181 height 40
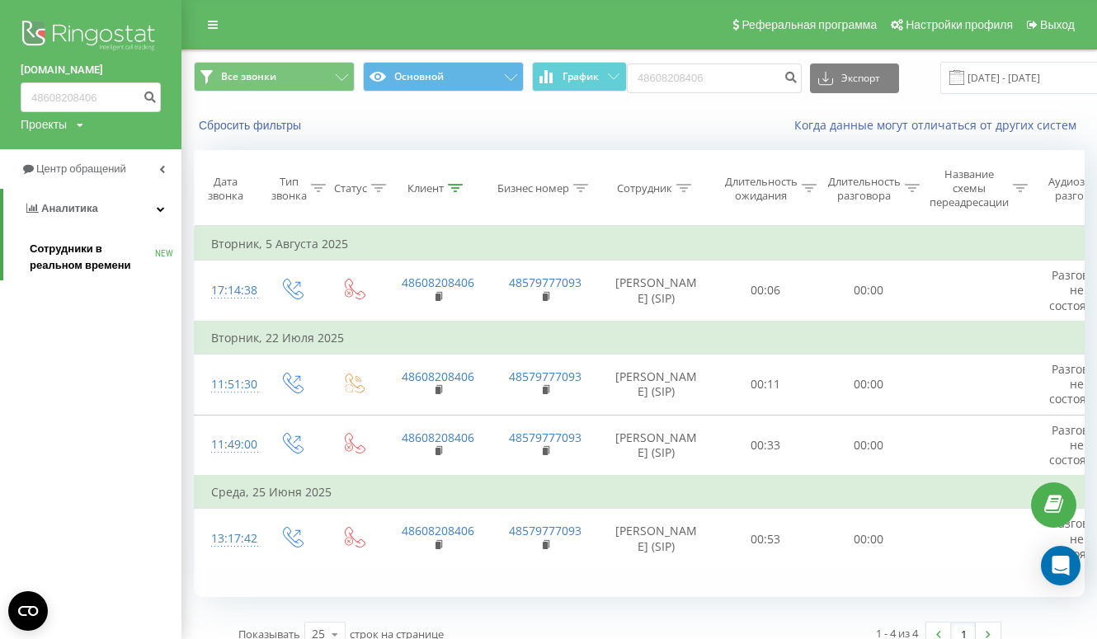
click at [82, 247] on span "Сотрудники в реальном времени" at bounding box center [92, 257] width 125 height 33
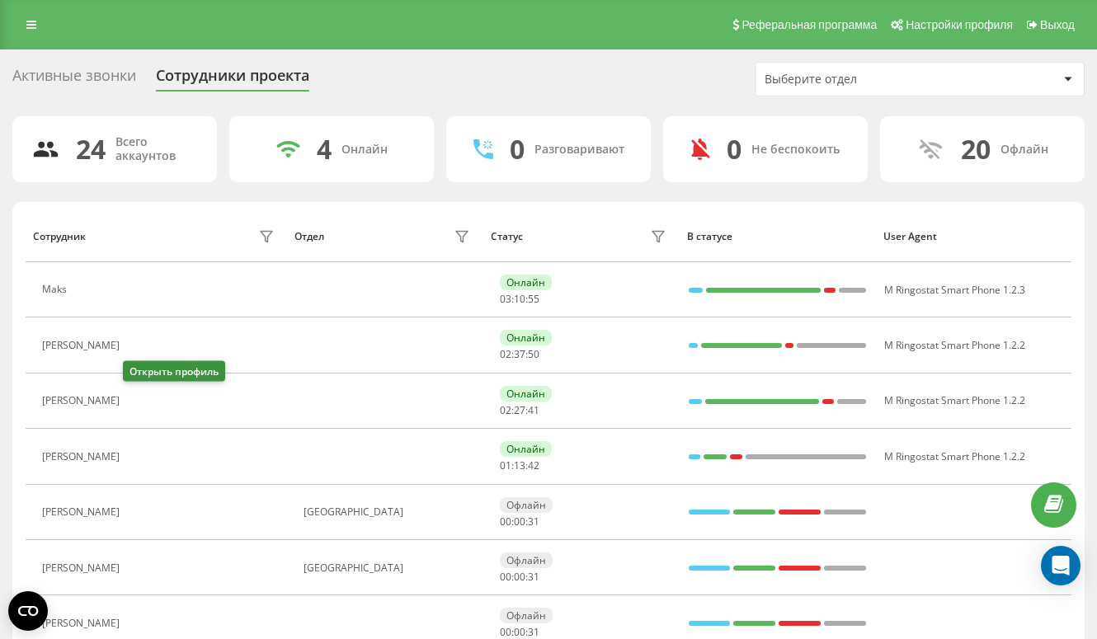
click at [139, 399] on icon at bounding box center [140, 401] width 4 height 8
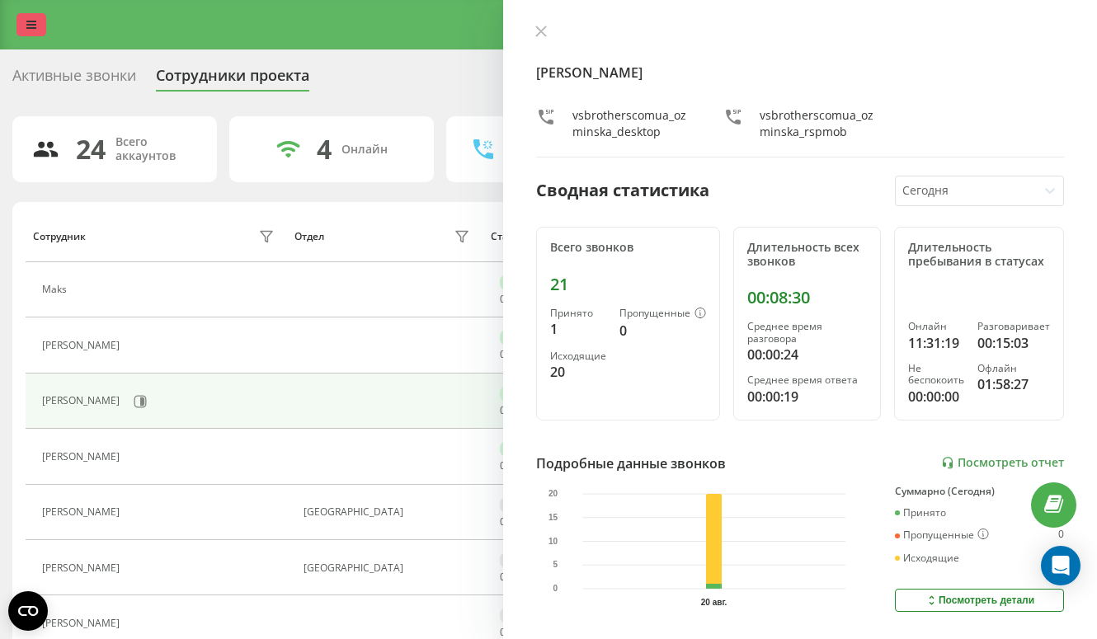
click at [29, 28] on icon at bounding box center [31, 25] width 10 height 12
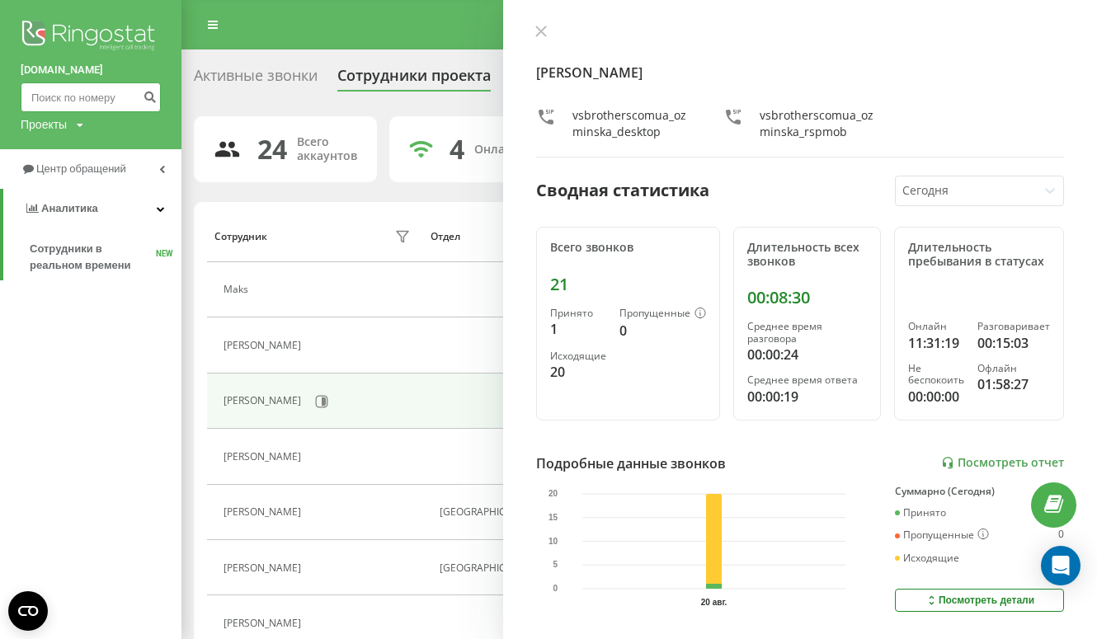
click at [46, 98] on input at bounding box center [91, 97] width 140 height 30
paste input "+48 886 824 160"
click at [35, 97] on input "+48 886 824 160" at bounding box center [91, 97] width 140 height 30
type input "48 886 824 160"
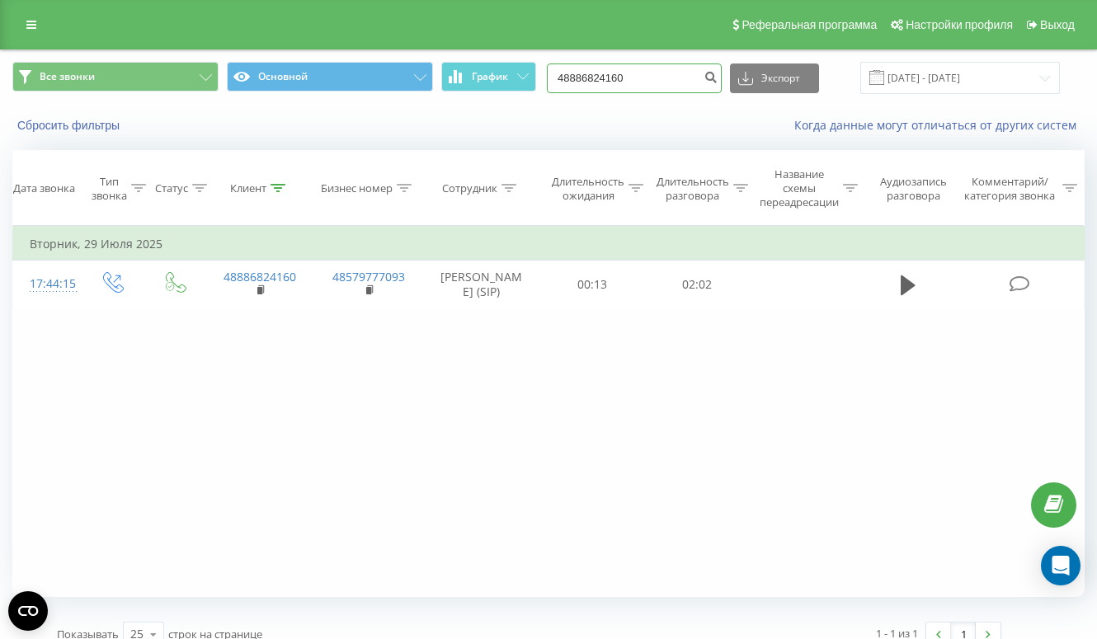
click at [666, 75] on input "48886824160" at bounding box center [634, 79] width 175 height 30
paste input "[PHONE_NUMBER]"
click at [607, 76] on input "[PHONE_NUMBER]" at bounding box center [634, 79] width 175 height 30
type input "48 505 460 848"
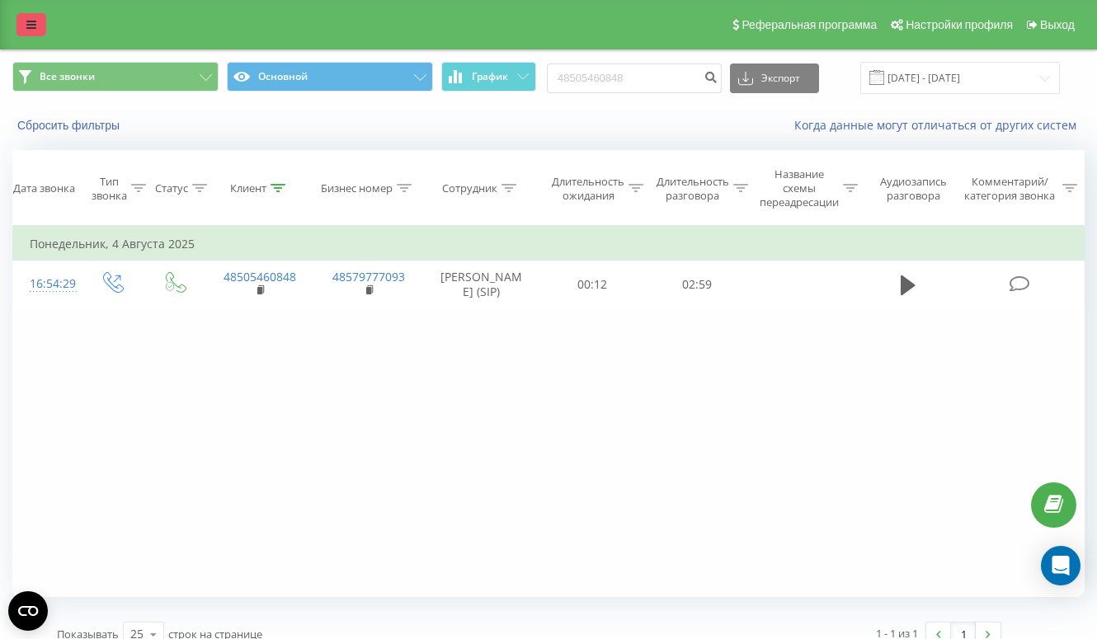
click at [31, 27] on icon at bounding box center [31, 25] width 10 height 12
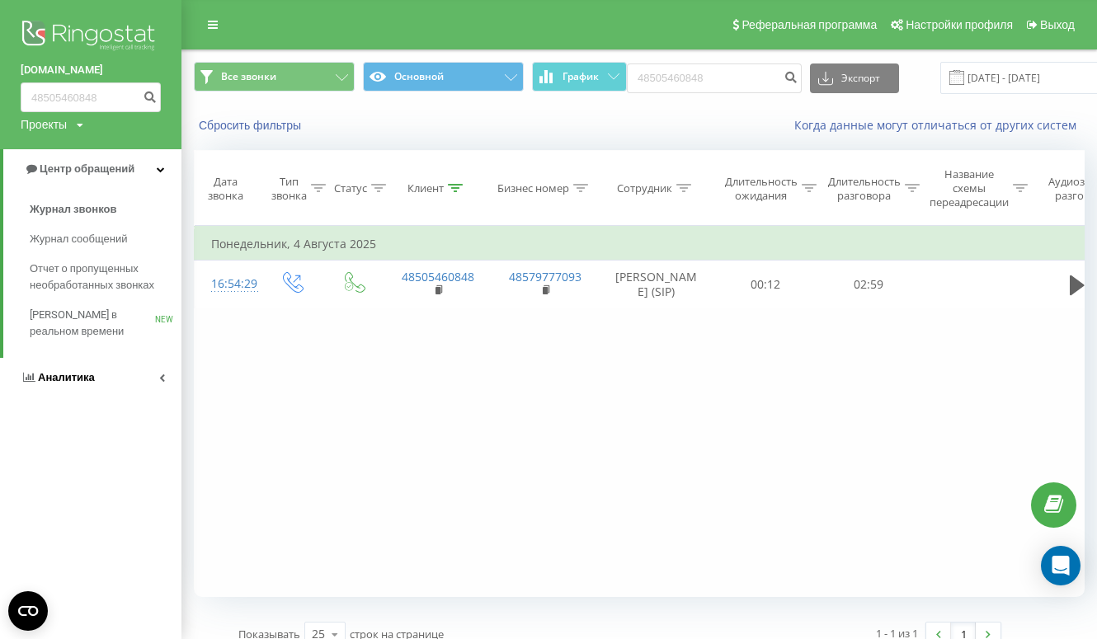
click at [91, 368] on link "Аналитика" at bounding box center [90, 378] width 181 height 40
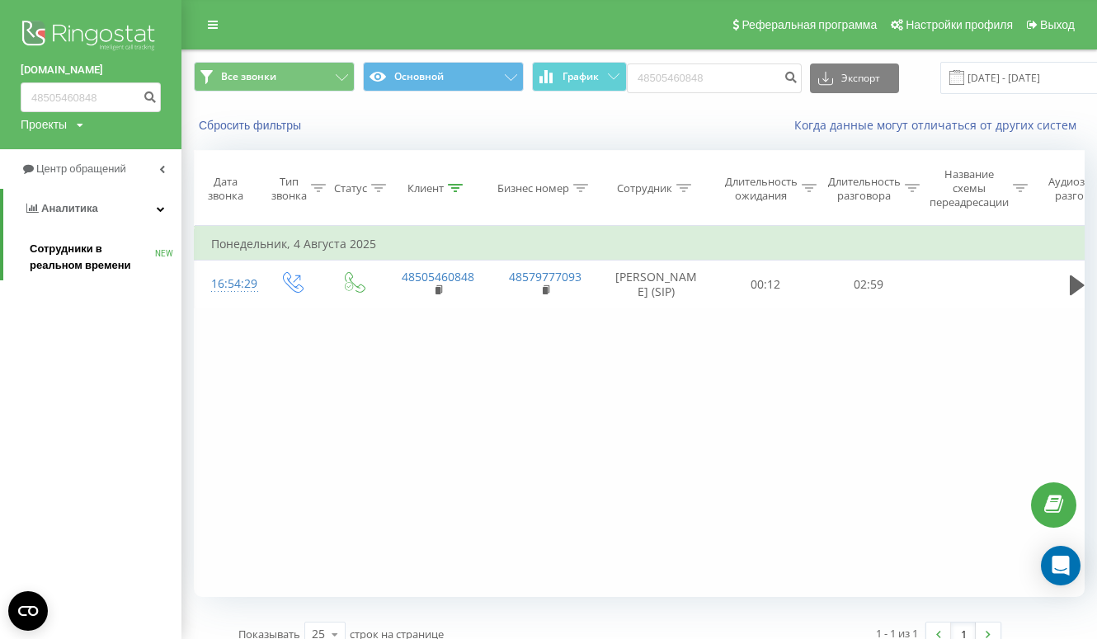
click at [89, 261] on span "Сотрудники в реальном времени" at bounding box center [92, 257] width 125 height 33
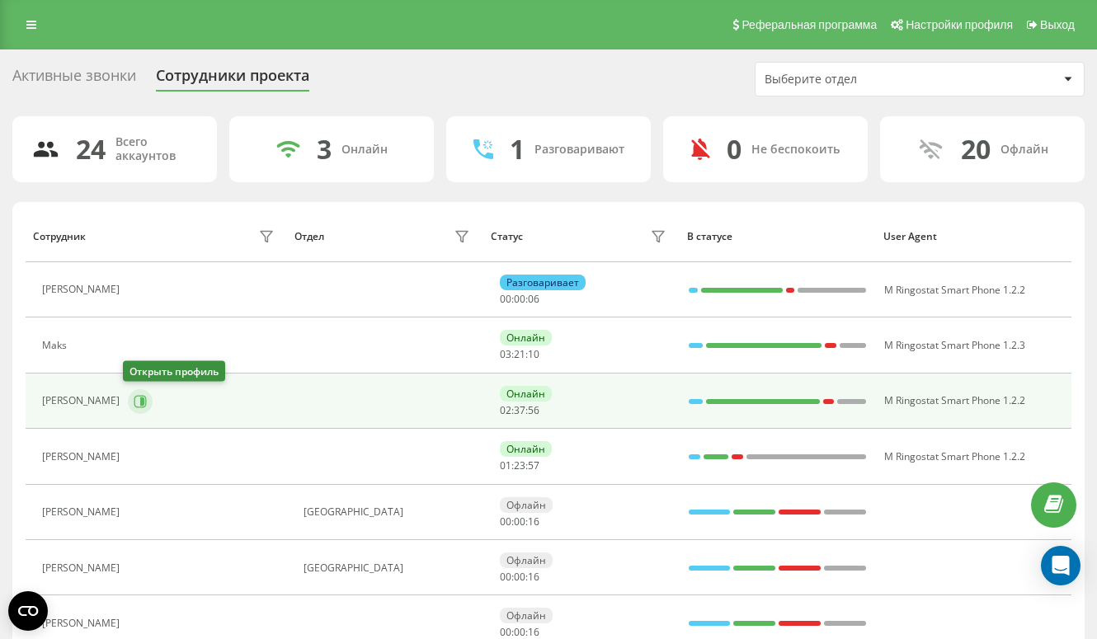
click at [140, 398] on icon at bounding box center [142, 401] width 4 height 8
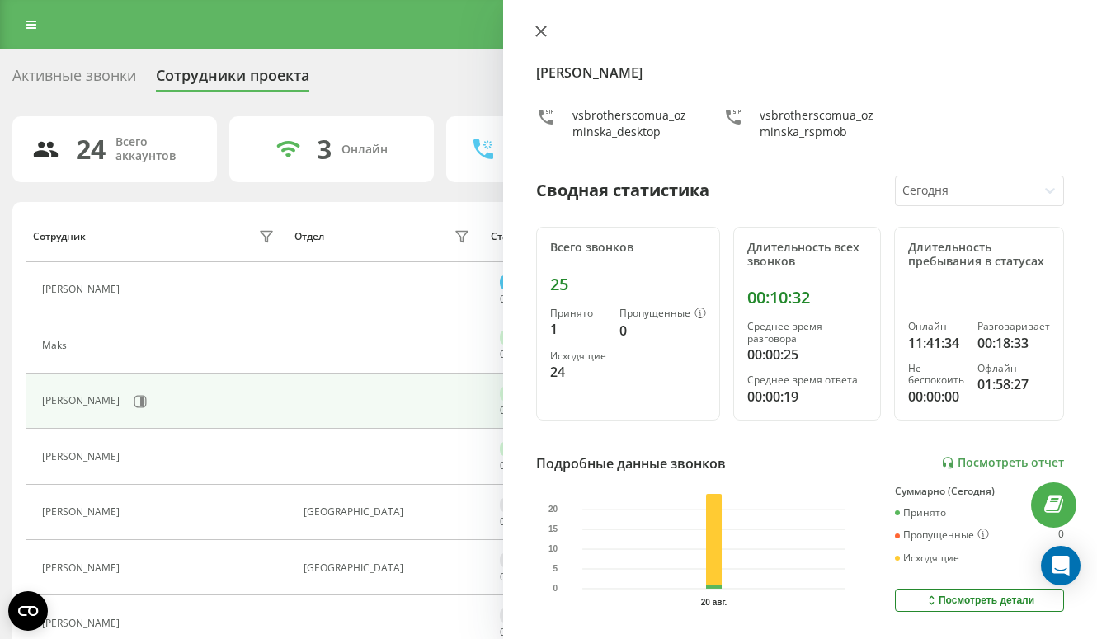
click at [537, 28] on icon at bounding box center [541, 31] width 10 height 10
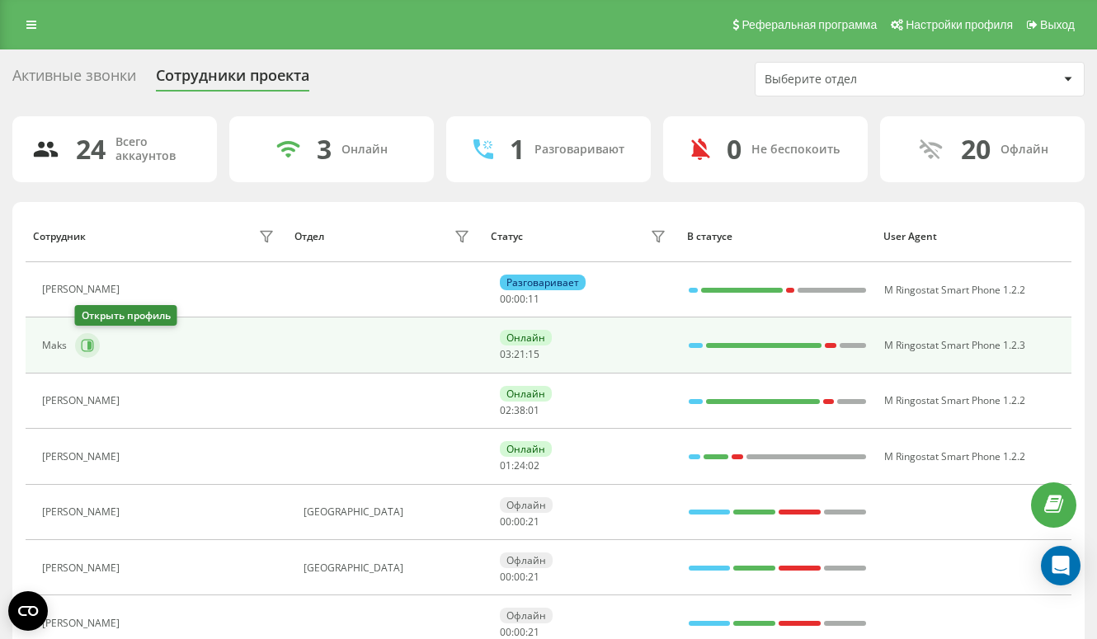
click at [82, 345] on icon at bounding box center [87, 345] width 13 height 13
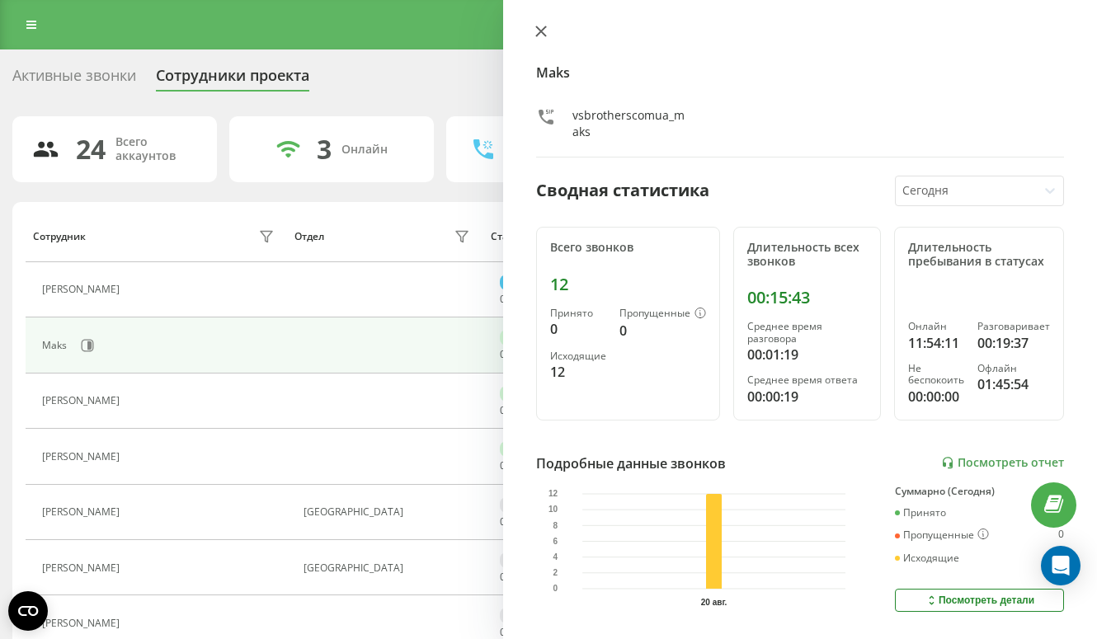
click at [539, 29] on icon at bounding box center [541, 32] width 12 height 12
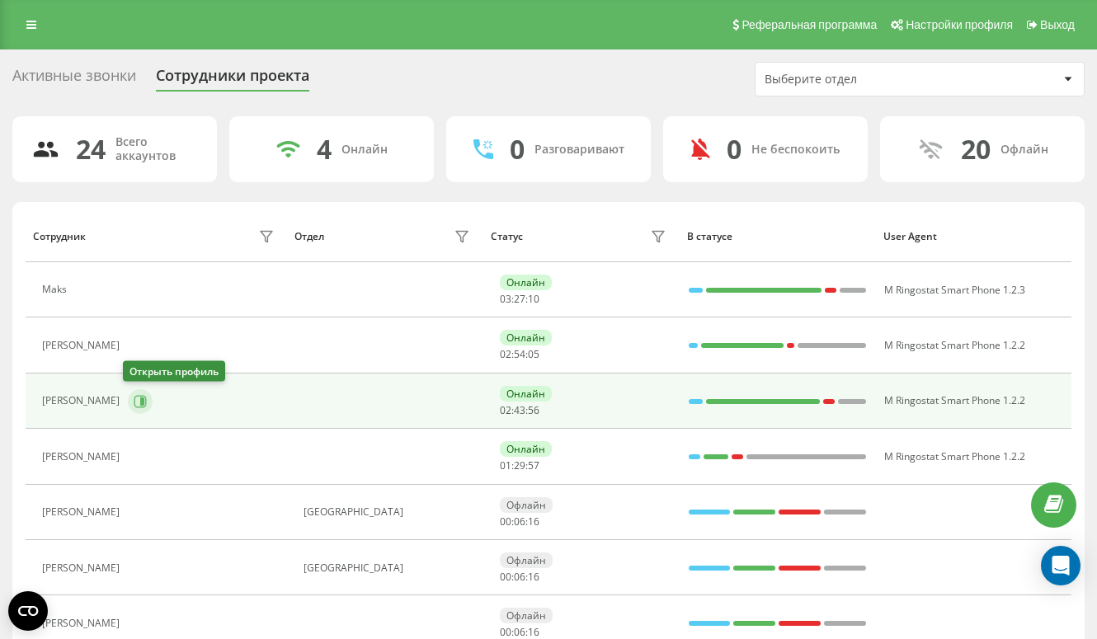
click at [140, 401] on icon at bounding box center [142, 401] width 4 height 8
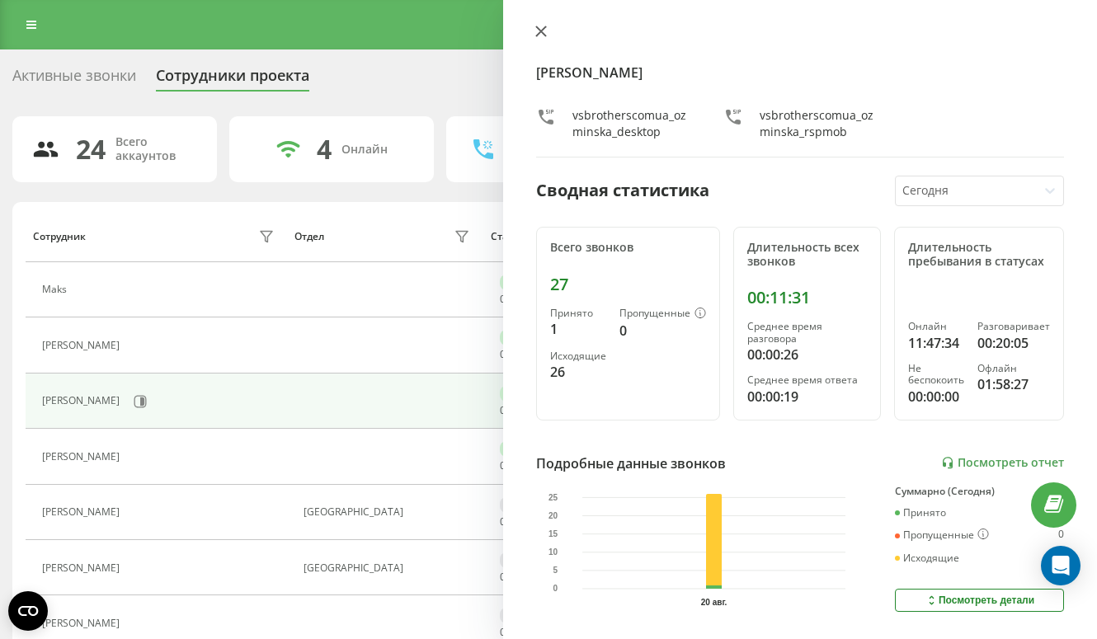
click at [539, 35] on icon at bounding box center [541, 32] width 12 height 12
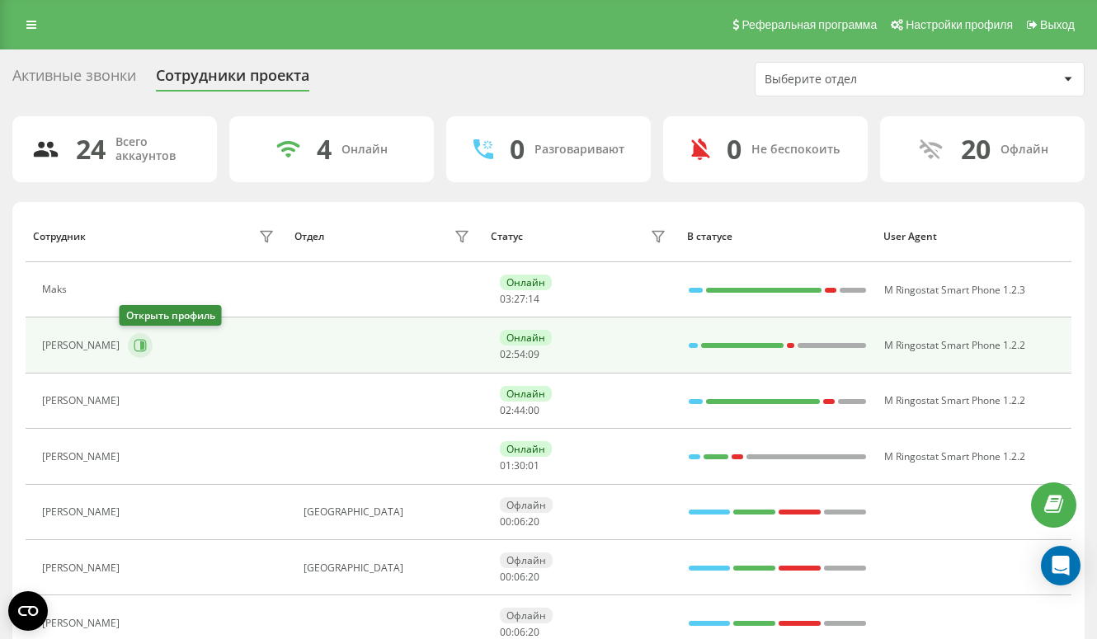
click at [140, 345] on icon at bounding box center [142, 345] width 4 height 8
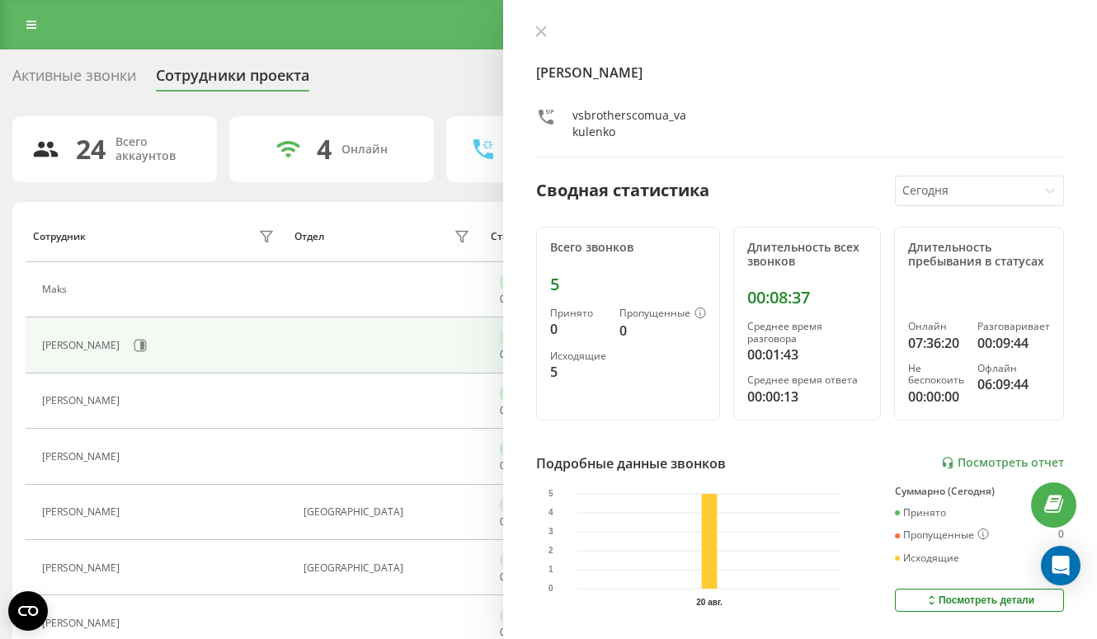
click at [545, 27] on icon at bounding box center [541, 31] width 10 height 10
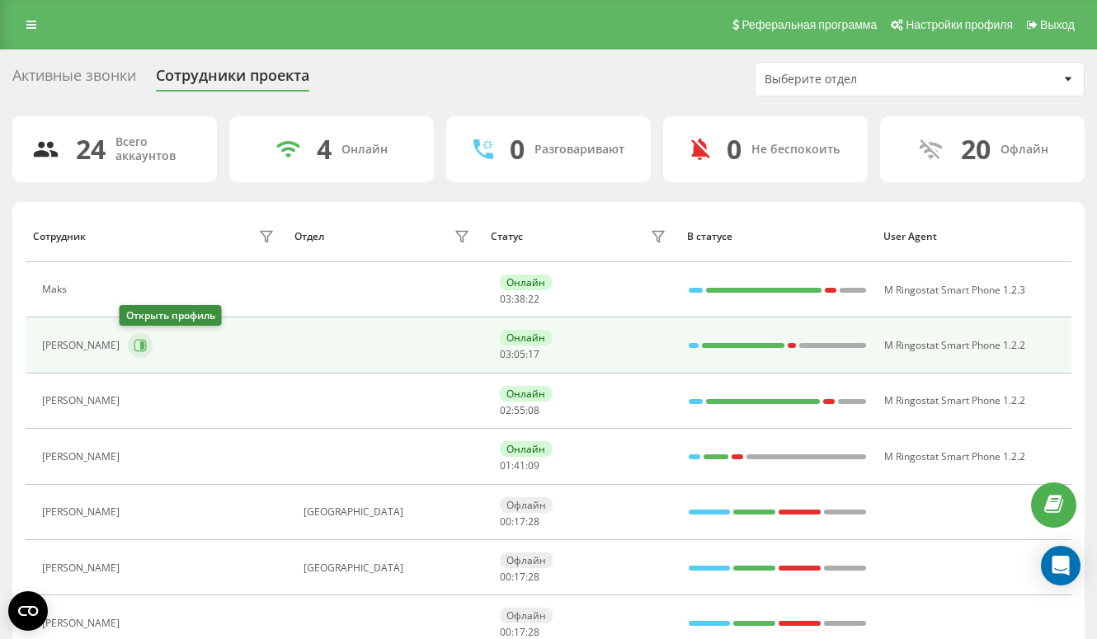
click at [128, 351] on button at bounding box center [140, 345] width 25 height 25
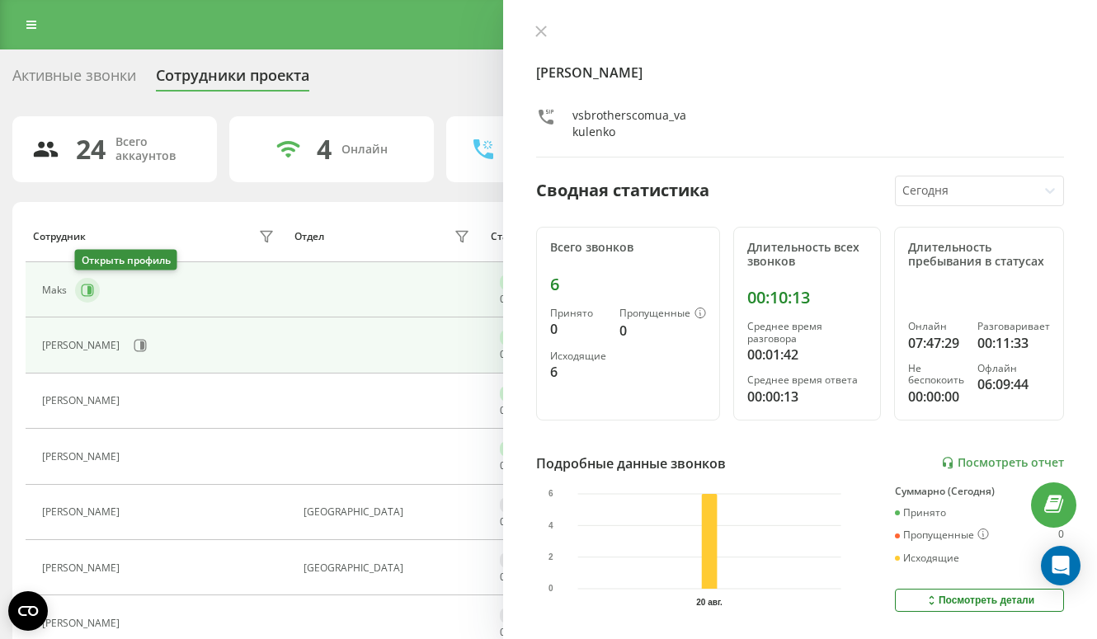
click at [87, 286] on icon at bounding box center [87, 290] width 13 height 13
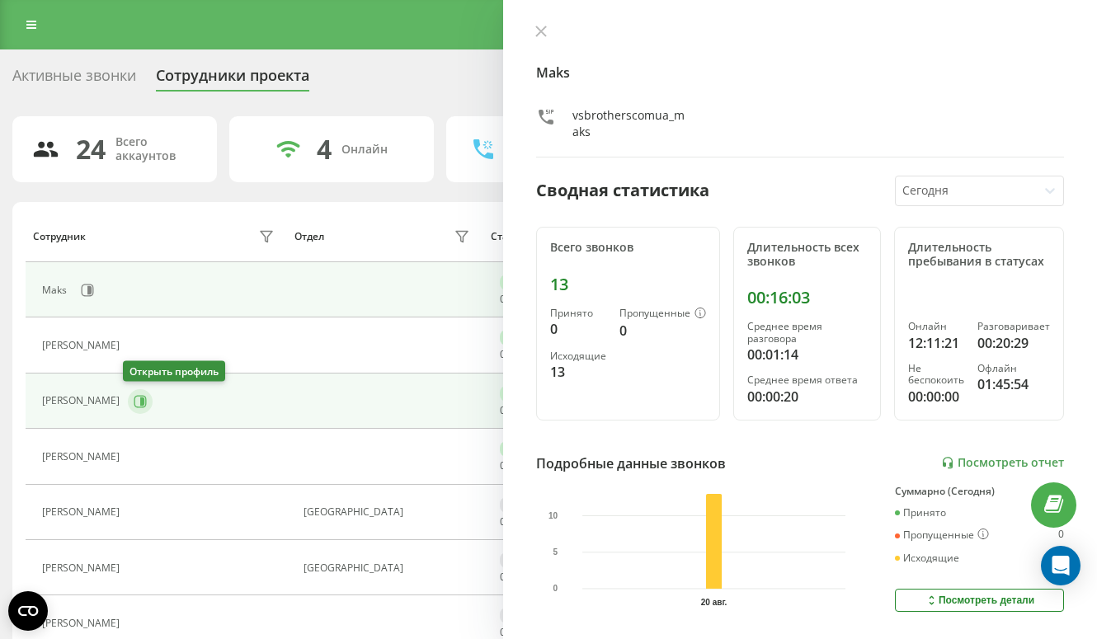
click at [135, 406] on icon at bounding box center [140, 401] width 13 height 13
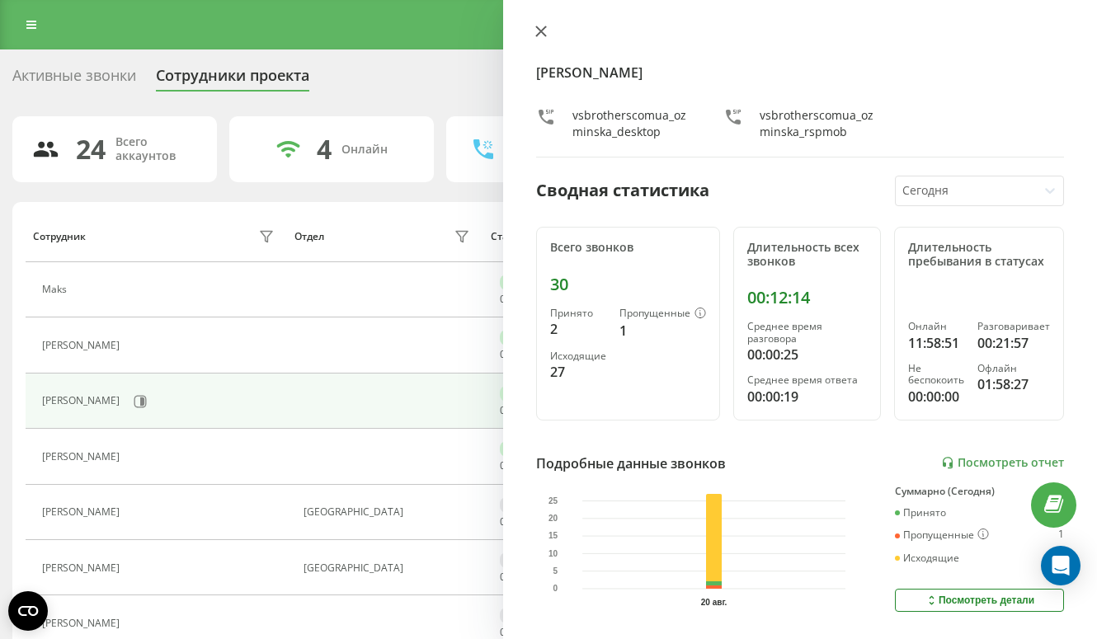
click at [539, 30] on icon at bounding box center [541, 31] width 10 height 10
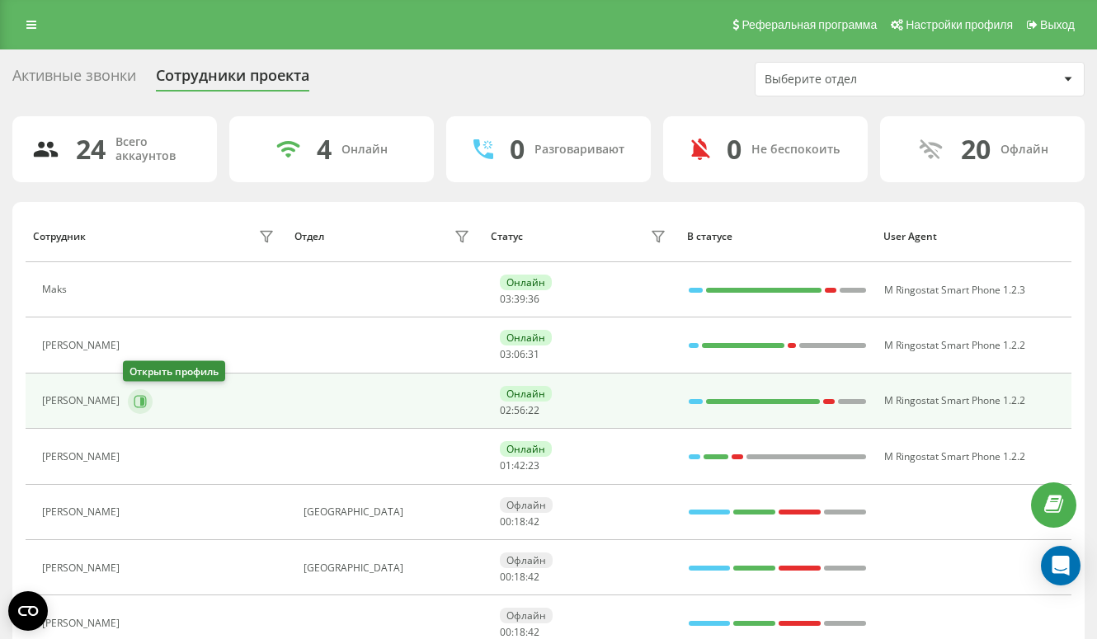
click at [138, 409] on button at bounding box center [140, 401] width 25 height 25
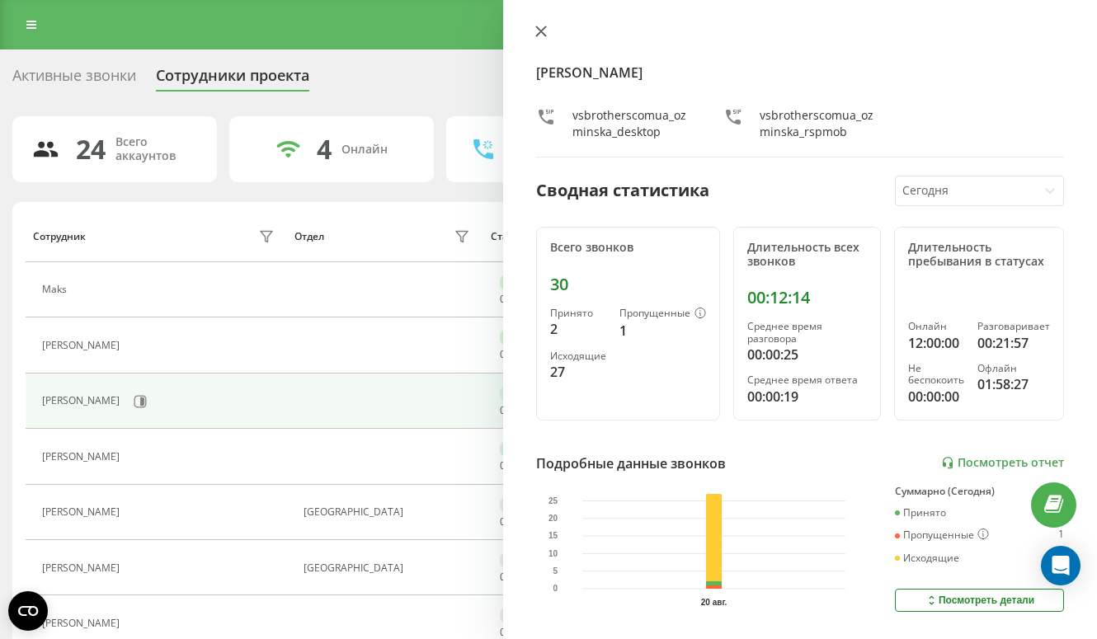
click at [539, 34] on icon at bounding box center [541, 31] width 10 height 10
